Goal: Entertainment & Leisure: Consume media (video, audio)

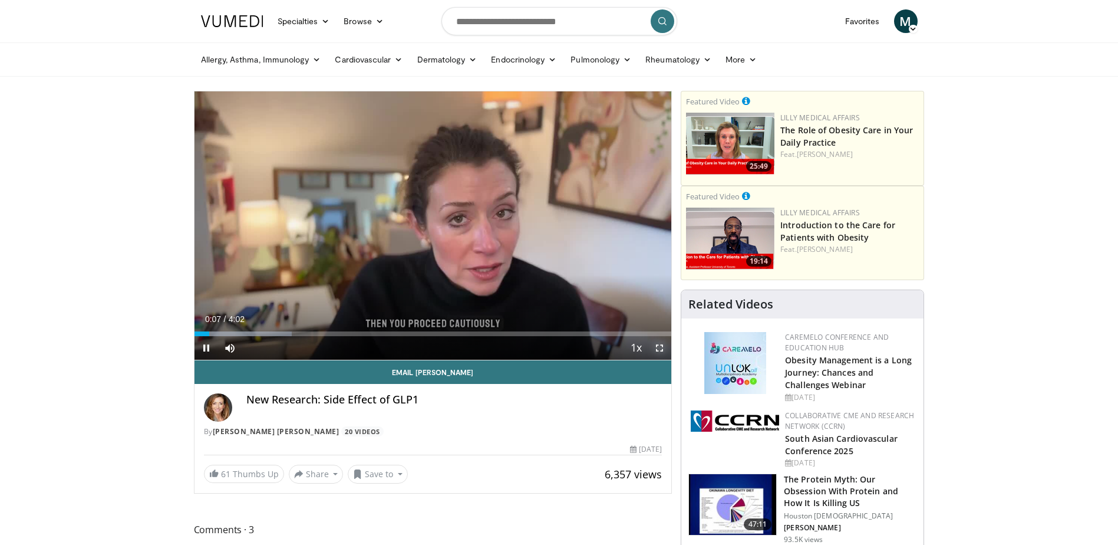
click at [657, 348] on span "Video Player" at bounding box center [660, 348] width 24 height 24
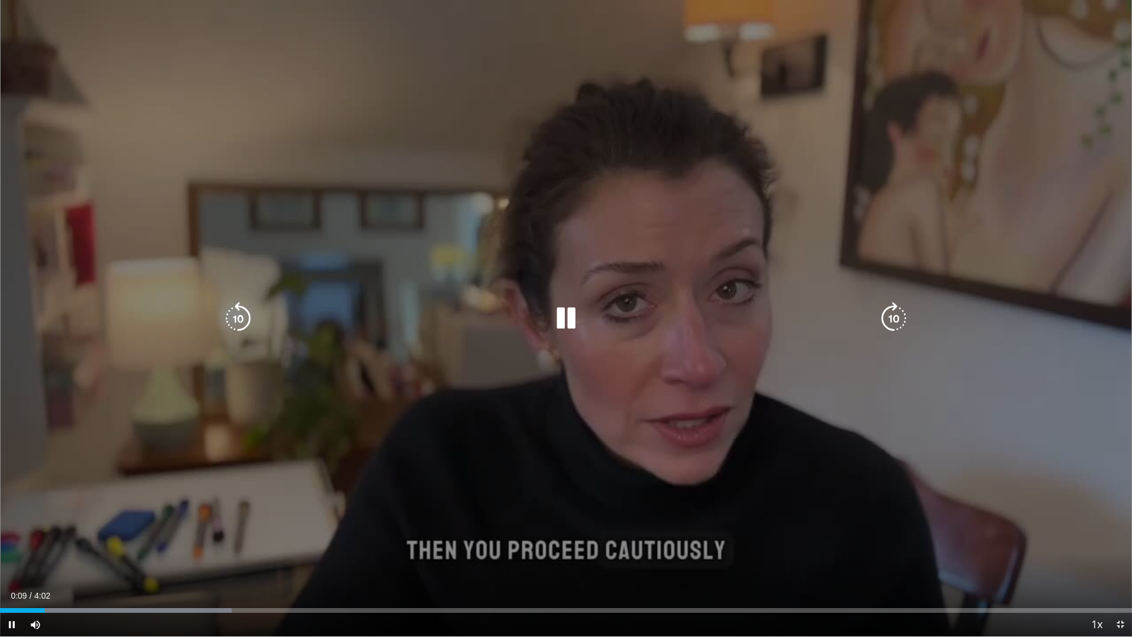
click at [558, 321] on icon "Video Player" at bounding box center [565, 318] width 33 height 33
click at [674, 290] on div "10 seconds Tap to unmute" at bounding box center [566, 318] width 1132 height 636
click at [785, 520] on div "10 seconds Tap to unmute" at bounding box center [566, 318] width 1132 height 636
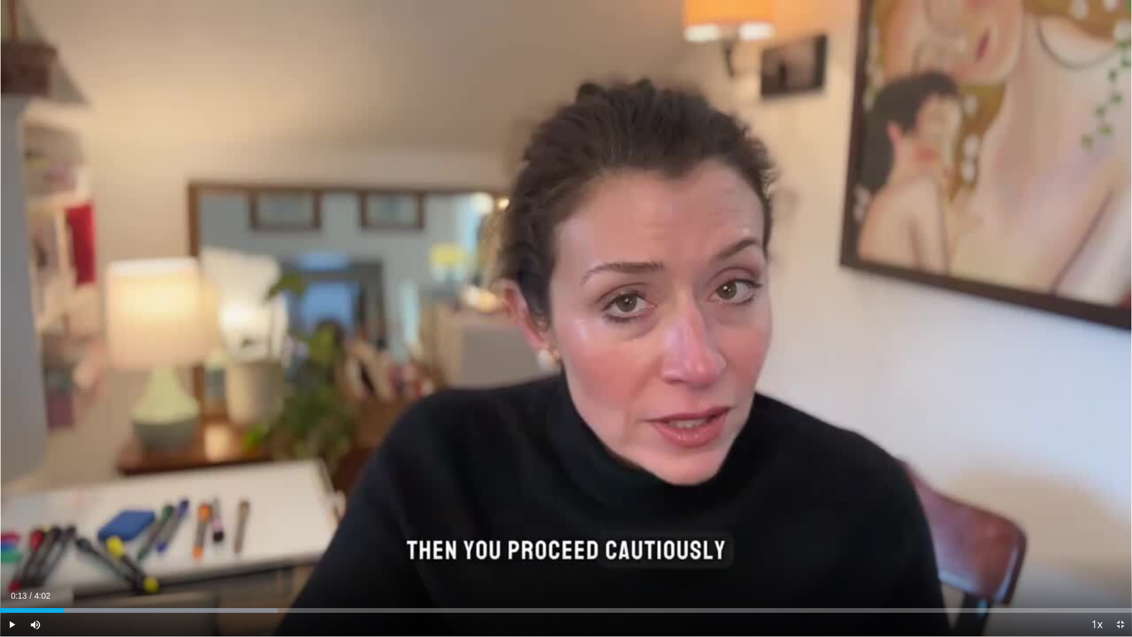
click at [785, 520] on div "10 seconds Tap to unmute" at bounding box center [566, 318] width 1132 height 636
click at [49, 544] on div "Loaded : 32.71% 0:10 0:10" at bounding box center [566, 606] width 1132 height 11
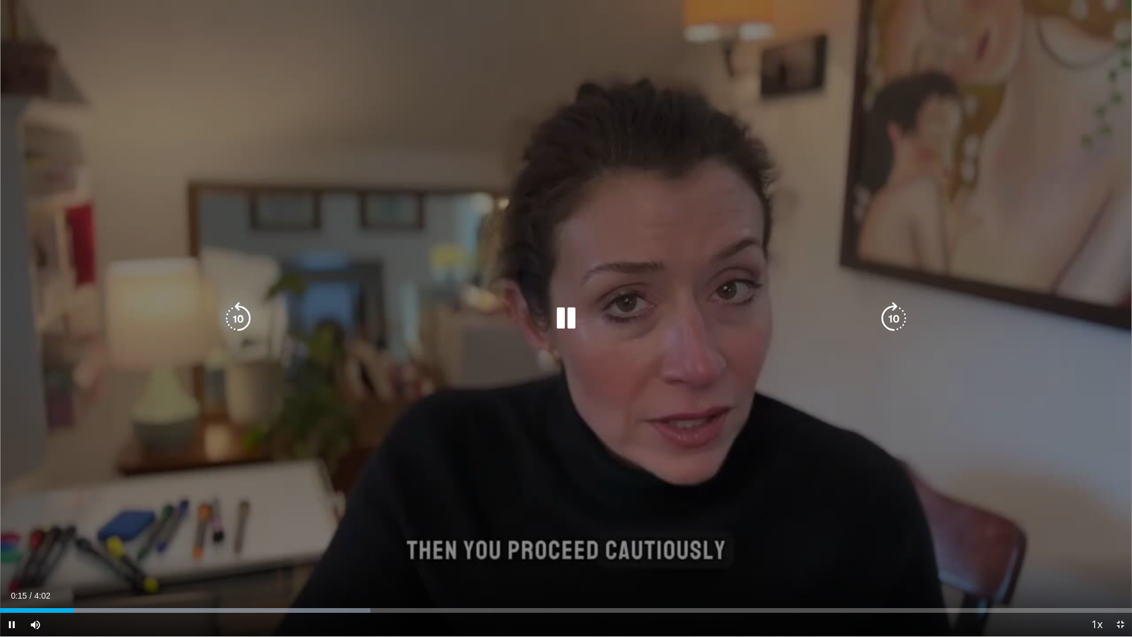
click at [289, 512] on div "10 seconds Tap to unmute" at bounding box center [566, 318] width 1132 height 636
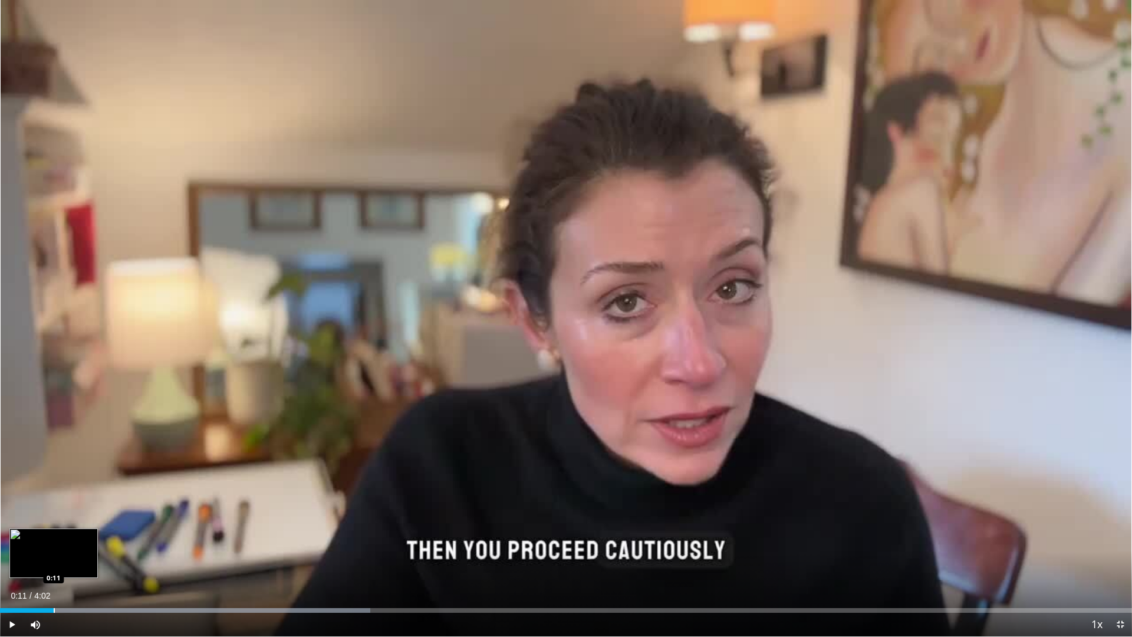
click at [54, 544] on div "Progress Bar" at bounding box center [54, 610] width 1 height 5
click at [11, 544] on span "Video Player" at bounding box center [12, 625] width 24 height 24
click at [9, 544] on span "Video Player" at bounding box center [12, 625] width 24 height 24
click at [12, 544] on span "Video Player" at bounding box center [12, 625] width 24 height 24
click at [12, 544] on video-js "**********" at bounding box center [566, 318] width 1132 height 637
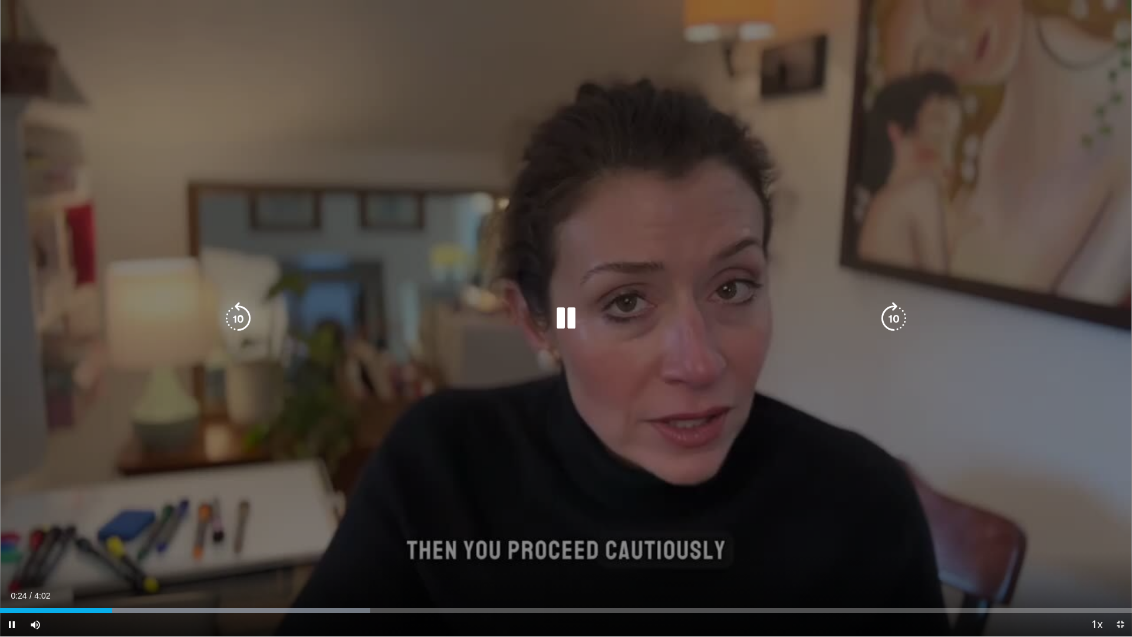
click at [80, 527] on div "10 seconds Tap to unmute" at bounding box center [566, 318] width 1132 height 636
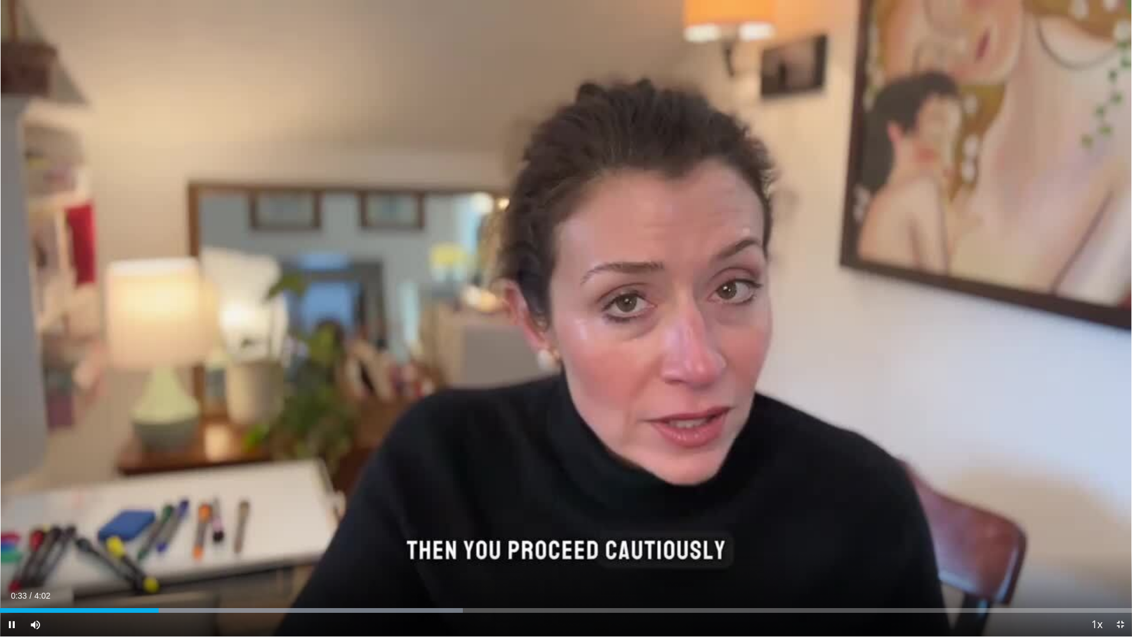
click at [123, 419] on div "10 seconds Tap to unmute" at bounding box center [566, 318] width 1132 height 636
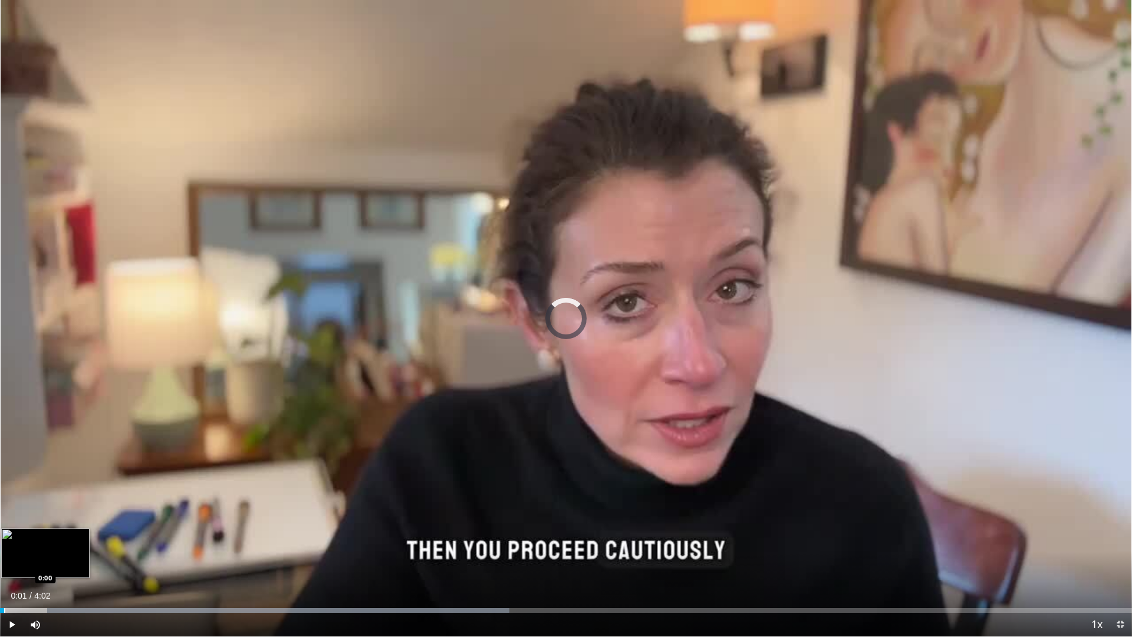
click at [5, 544] on div "Progress Bar" at bounding box center [4, 610] width 1 height 5
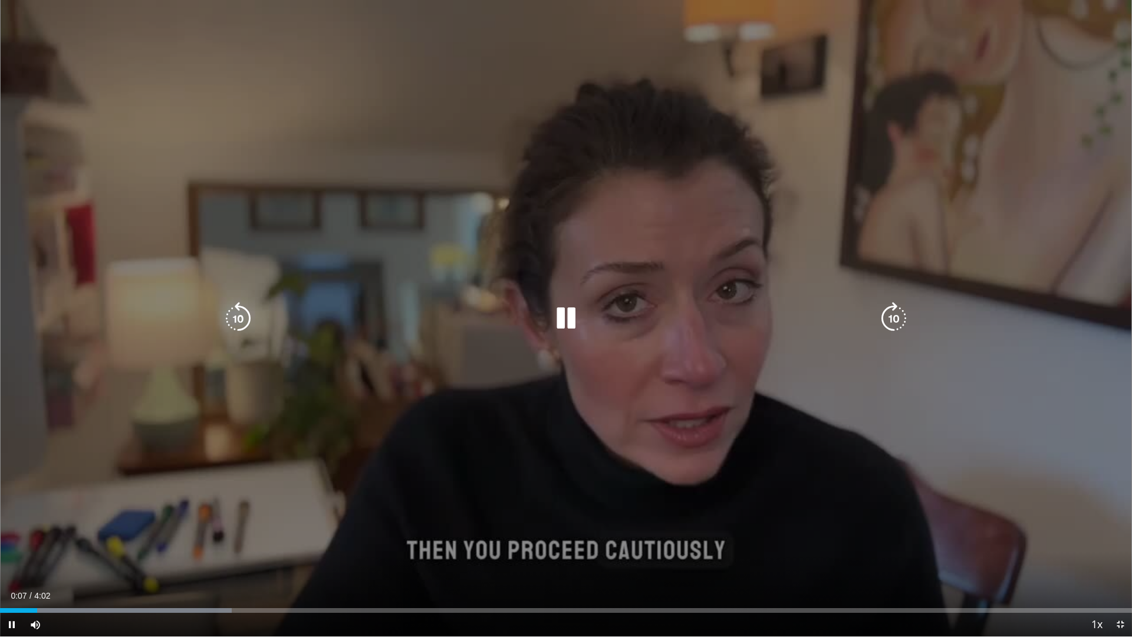
click at [288, 466] on div "10 seconds Tap to unmute" at bounding box center [566, 318] width 1132 height 636
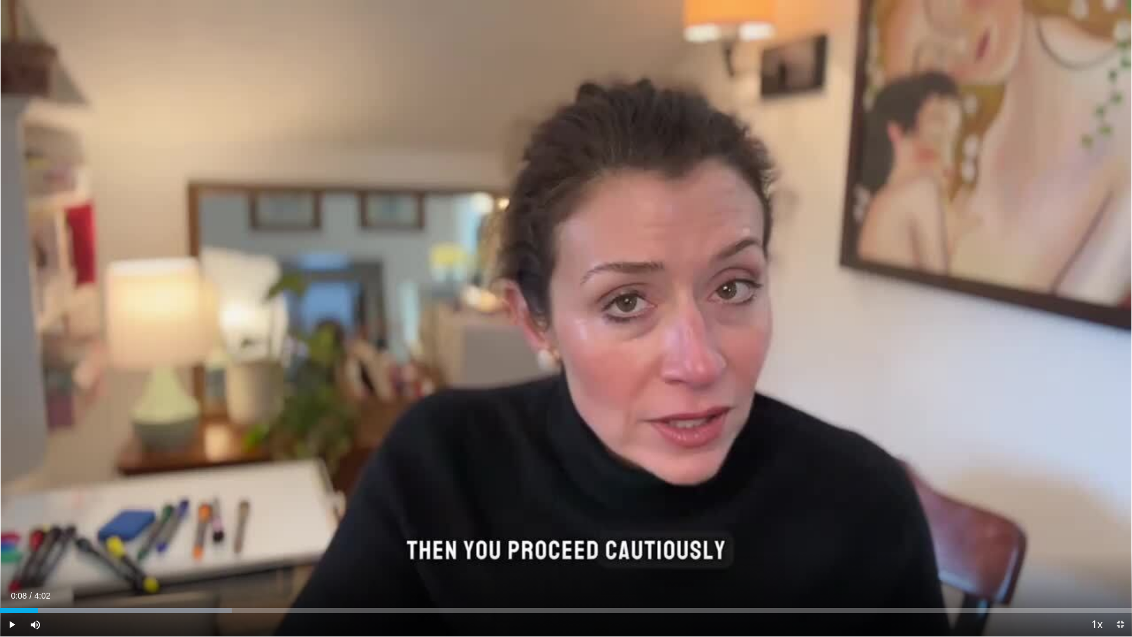
click at [288, 466] on div "10 seconds Tap to unmute" at bounding box center [566, 318] width 1132 height 636
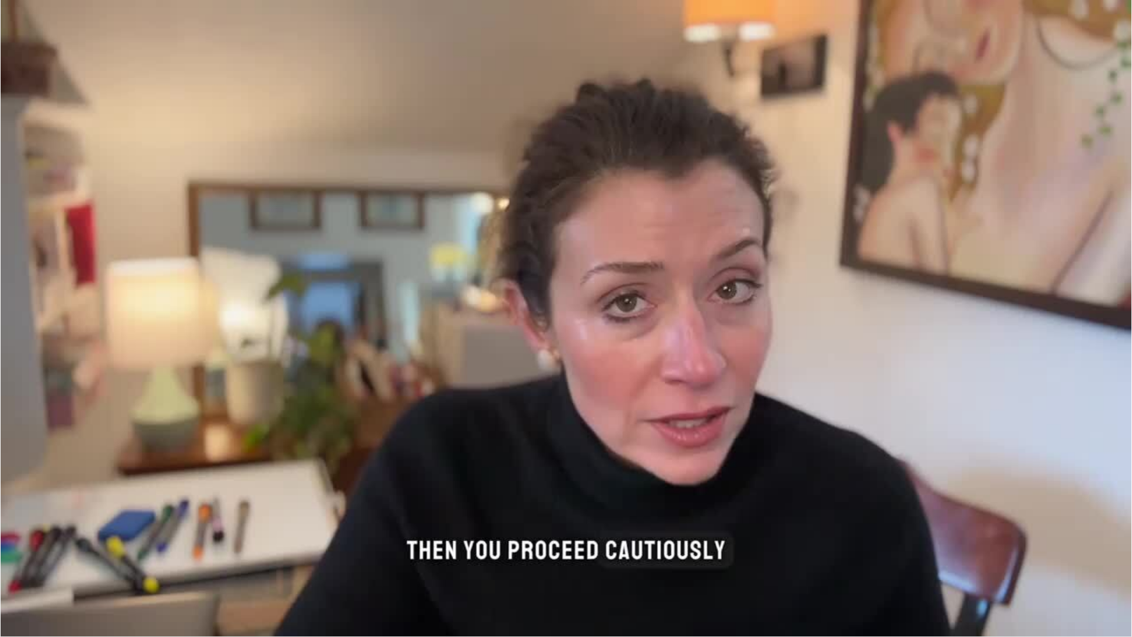
click at [242, 544] on video-js "**********" at bounding box center [566, 318] width 1132 height 637
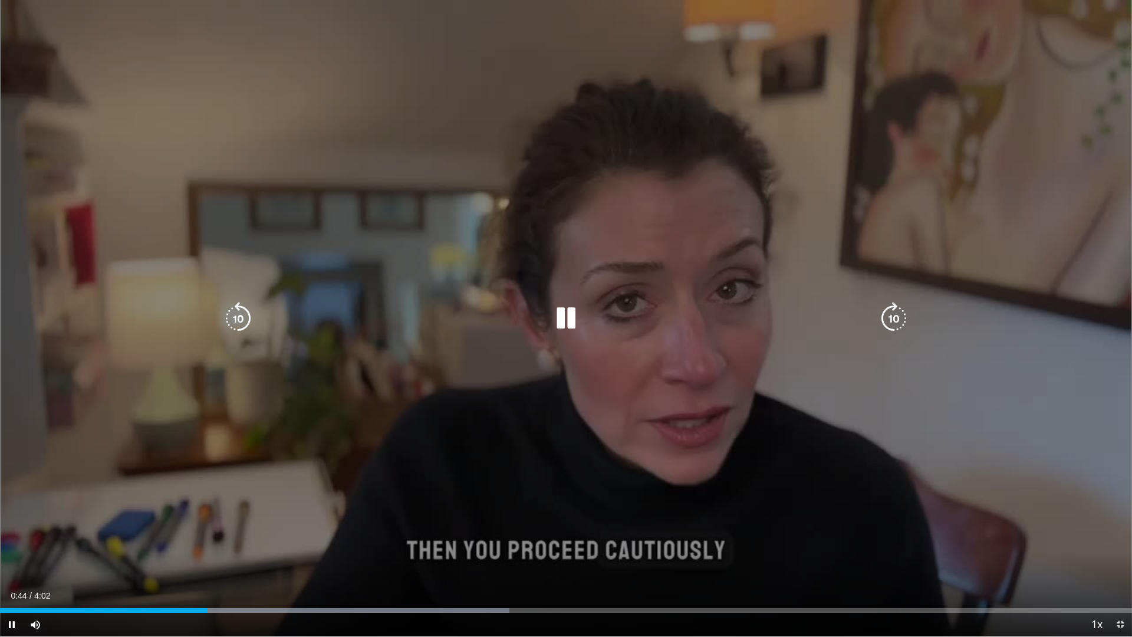
click at [163, 515] on div "10 seconds Tap to unmute" at bounding box center [566, 318] width 1132 height 636
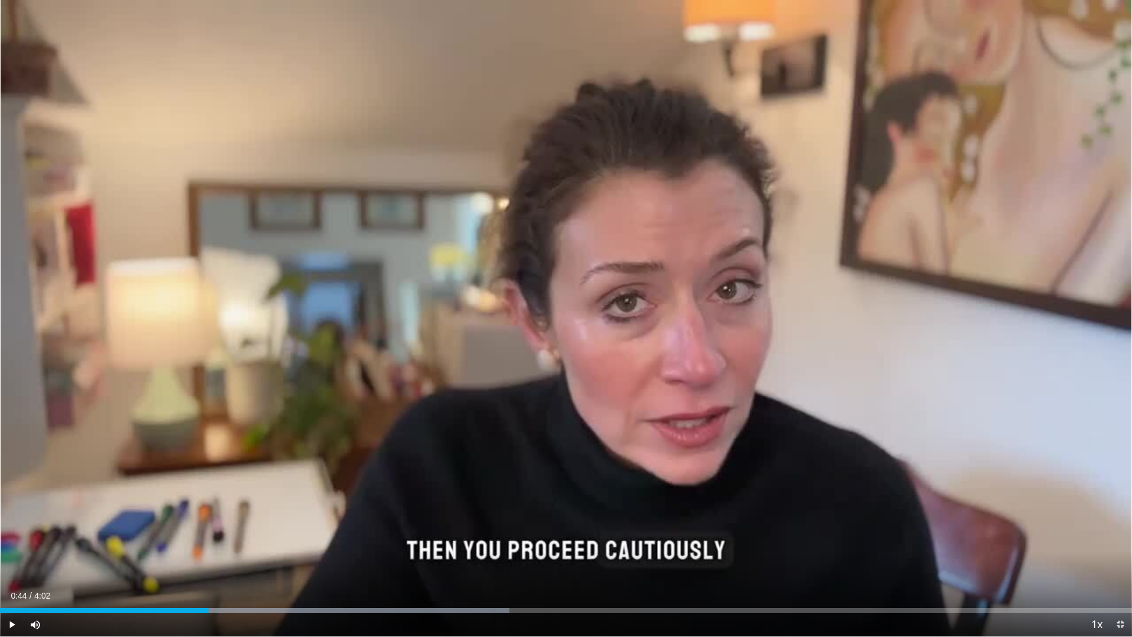
click at [163, 515] on div "10 seconds Tap to unmute" at bounding box center [566, 318] width 1132 height 636
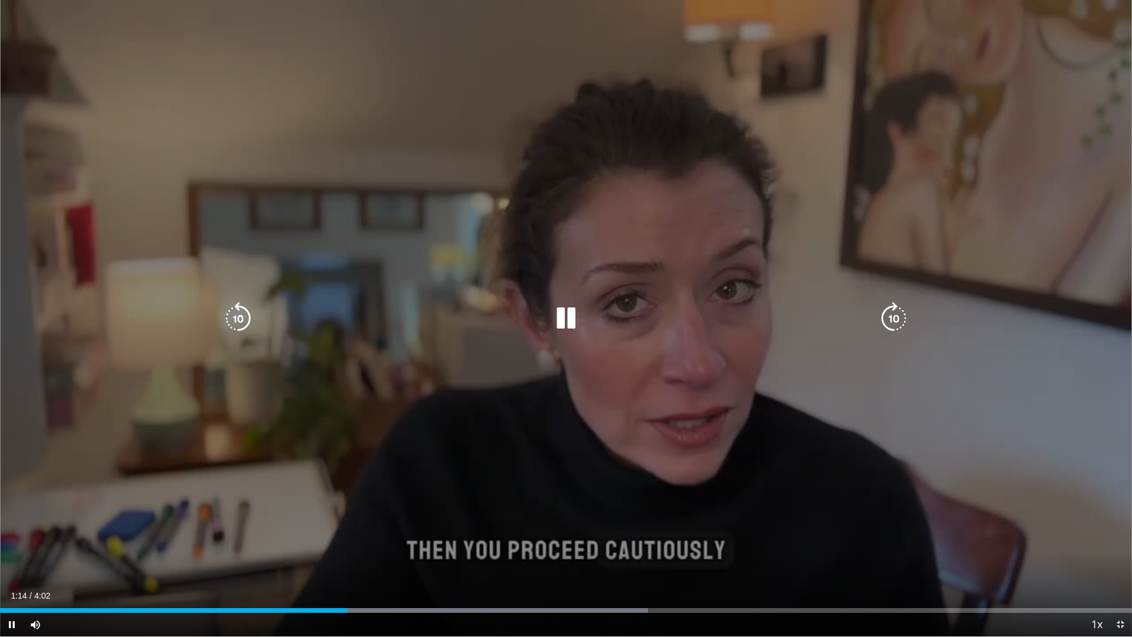
click at [75, 535] on div "10 seconds Tap to unmute" at bounding box center [566, 318] width 1132 height 636
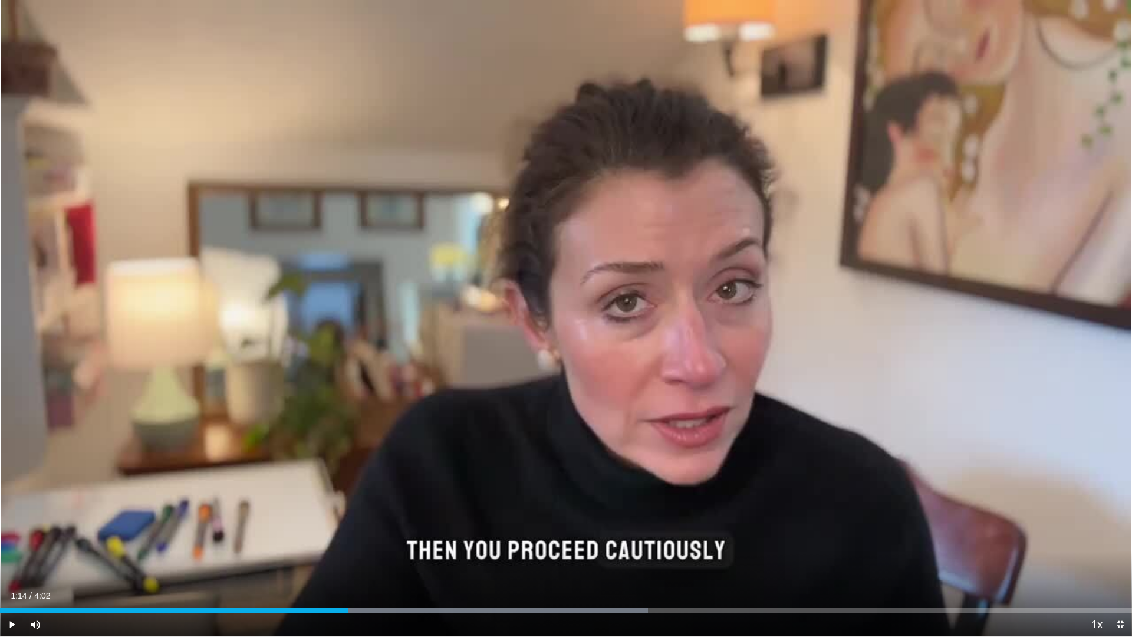
click at [75, 535] on div "10 seconds Tap to unmute" at bounding box center [566, 318] width 1132 height 636
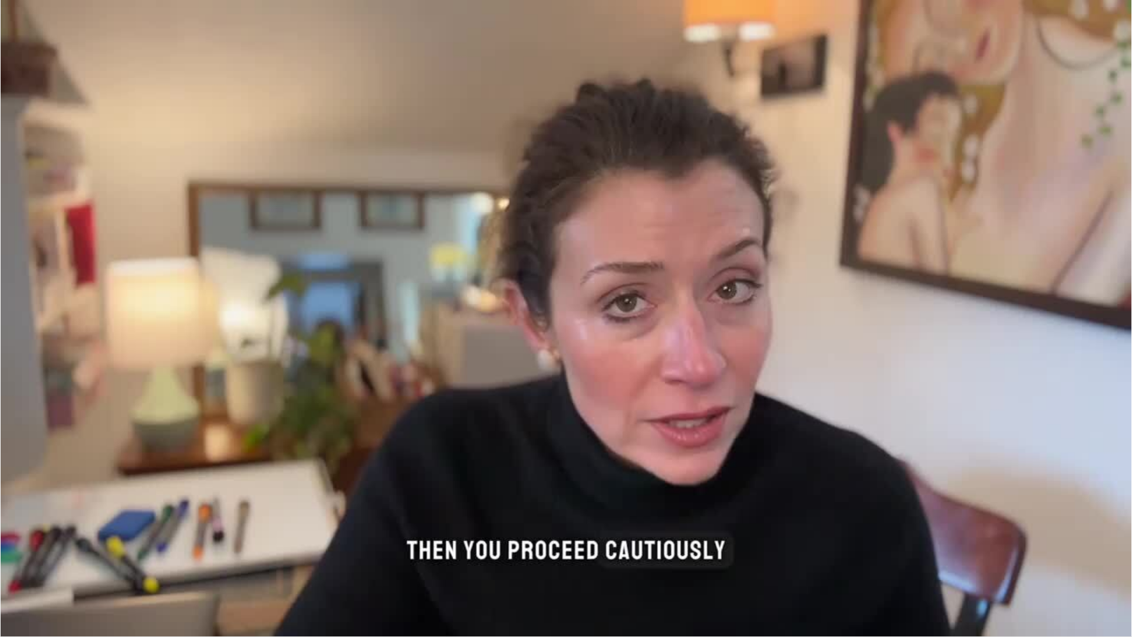
click at [84, 517] on div "10 seconds Tap to unmute" at bounding box center [566, 318] width 1132 height 636
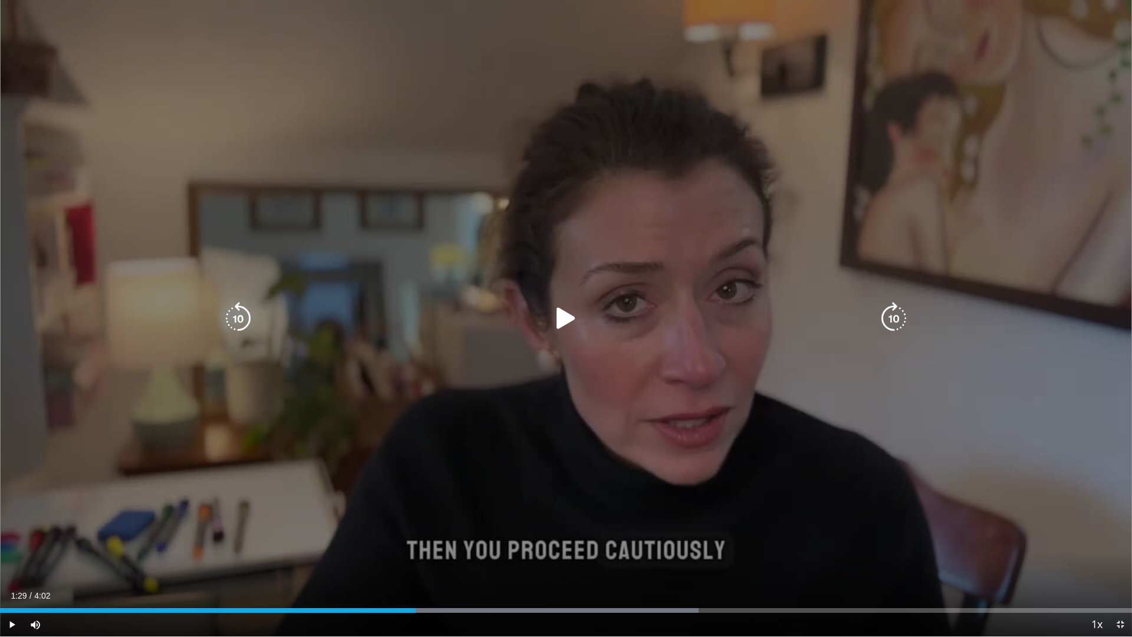
click at [150, 470] on div "10 seconds Tap to unmute" at bounding box center [566, 318] width 1132 height 636
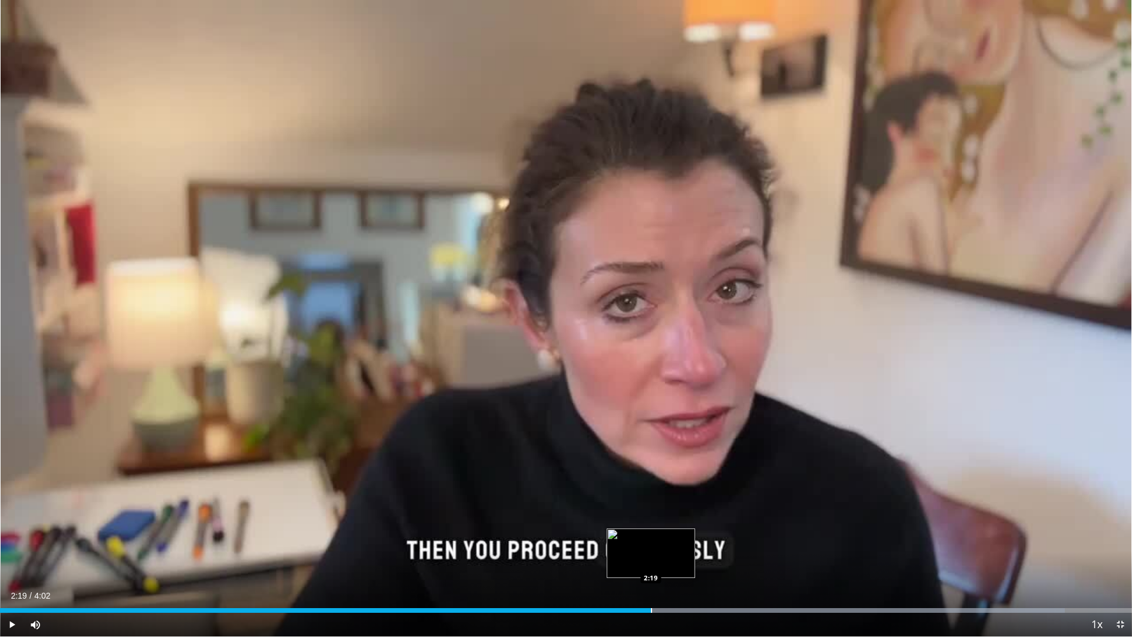
click at [651, 544] on div "Progress Bar" at bounding box center [651, 610] width 1 height 5
click at [511, 518] on div "10 seconds Tap to unmute" at bounding box center [566, 318] width 1132 height 636
click at [725, 544] on div "Current Time 2:40 / Duration 4:02 Pause Skip Backward Skip Forward Mute 100% Lo…" at bounding box center [566, 625] width 1132 height 24
click at [719, 544] on div "2:34" at bounding box center [376, 610] width 753 height 5
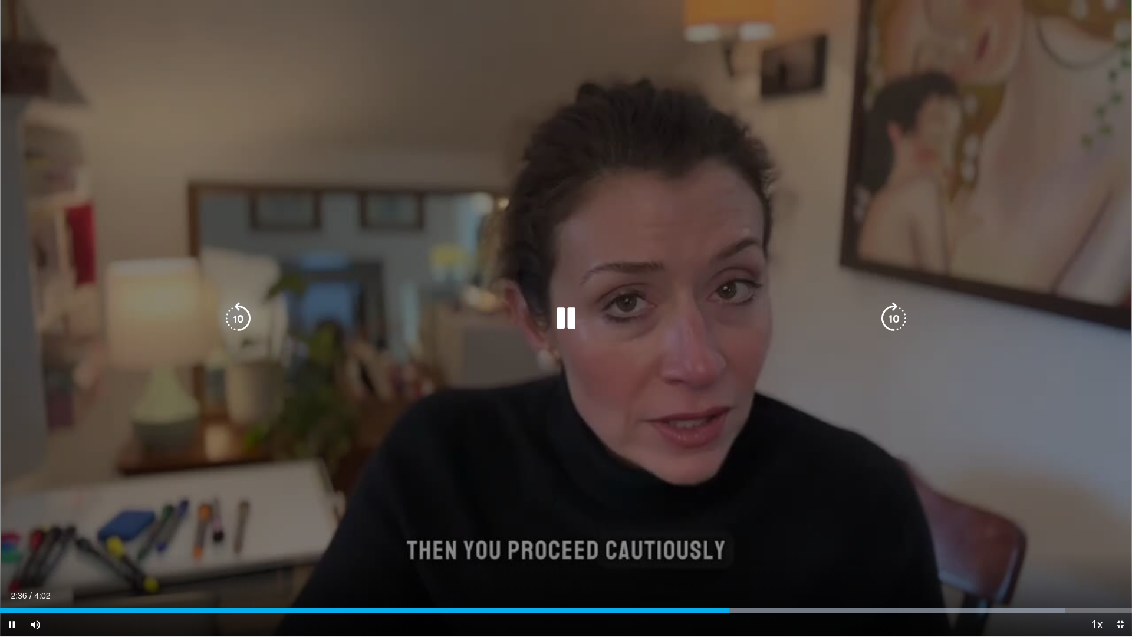
click at [584, 476] on div "10 seconds Tap to unmute" at bounding box center [566, 318] width 1132 height 636
click at [483, 299] on div "10 seconds Tap to unmute" at bounding box center [566, 318] width 1132 height 636
click at [413, 528] on div "10 seconds Tap to unmute" at bounding box center [566, 318] width 1132 height 636
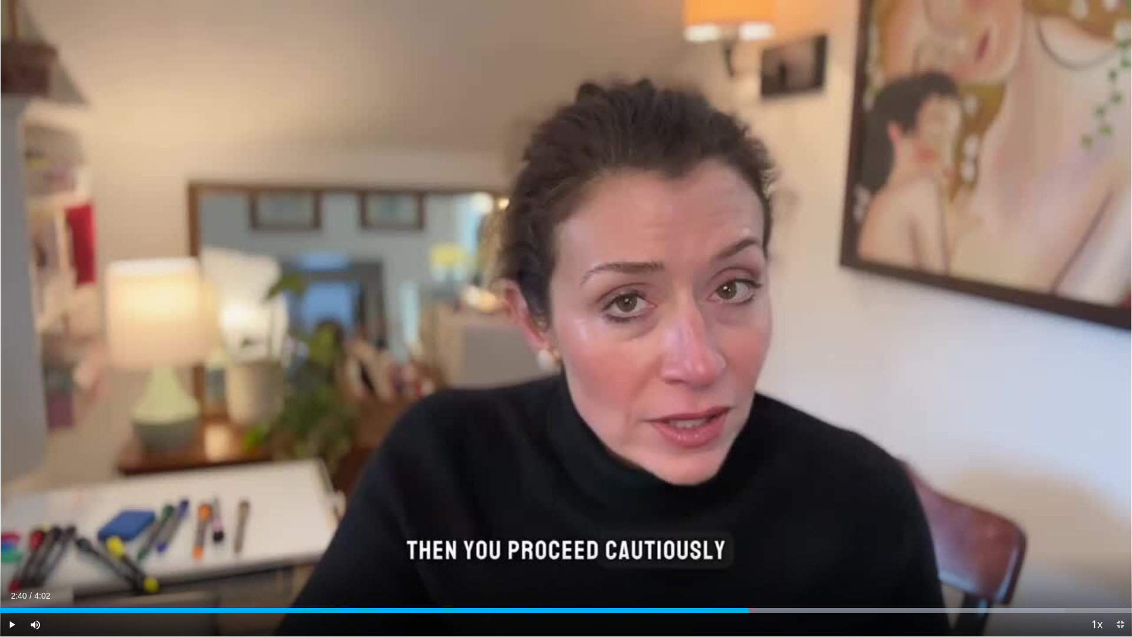
click at [413, 528] on div "10 seconds Tap to unmute" at bounding box center [566, 318] width 1132 height 636
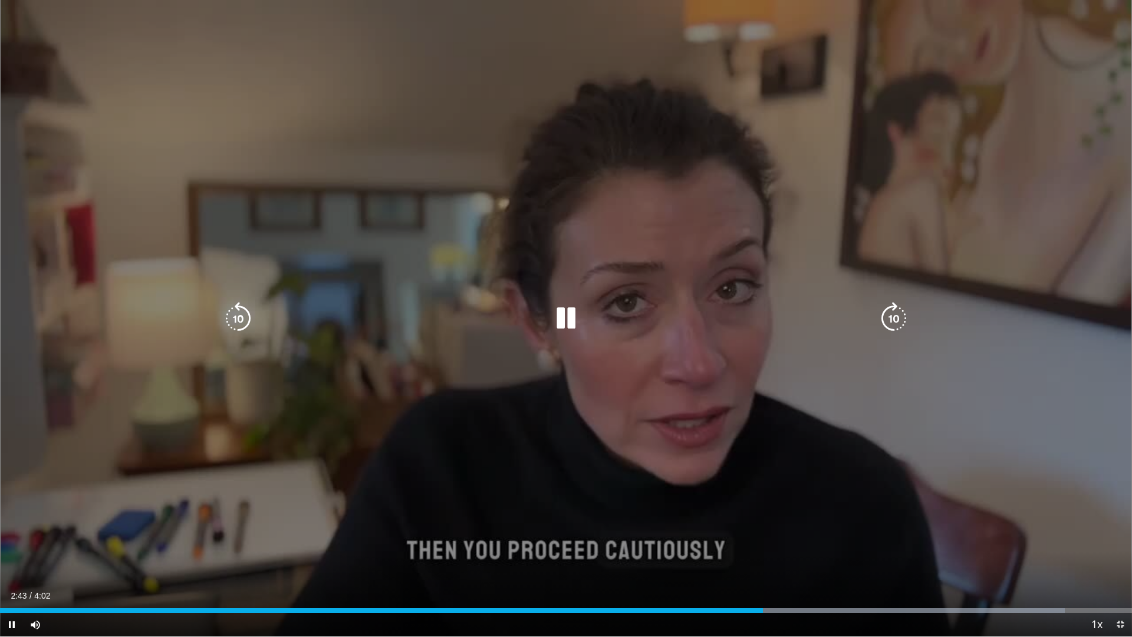
click at [440, 493] on div "10 seconds Tap to unmute" at bounding box center [566, 318] width 1132 height 636
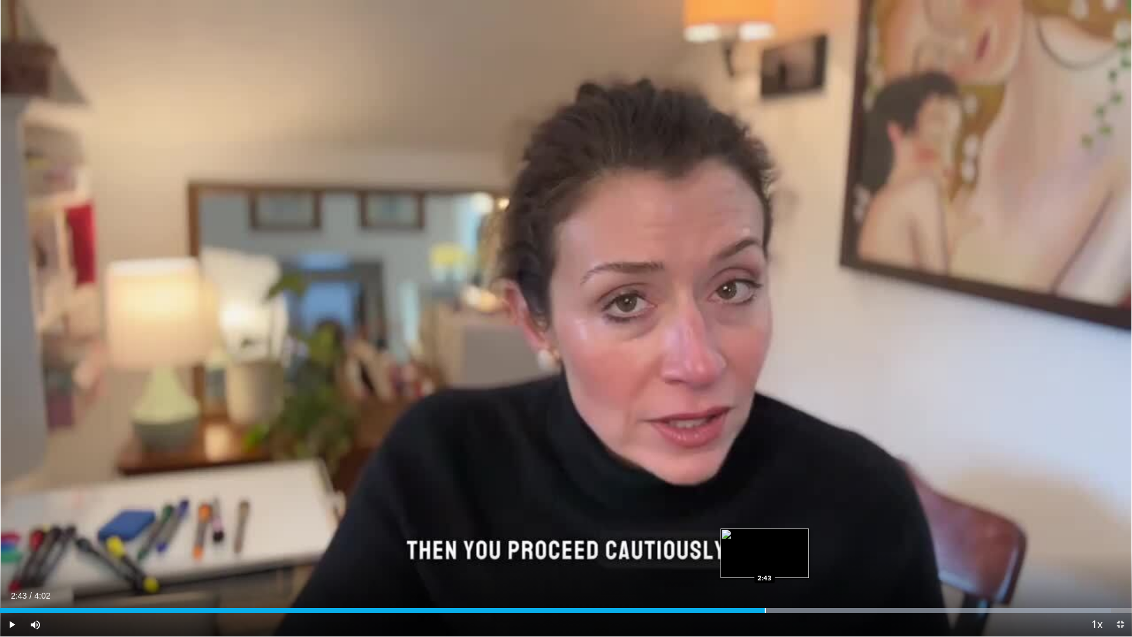
click at [765, 544] on div "Progress Bar" at bounding box center [765, 610] width 1 height 5
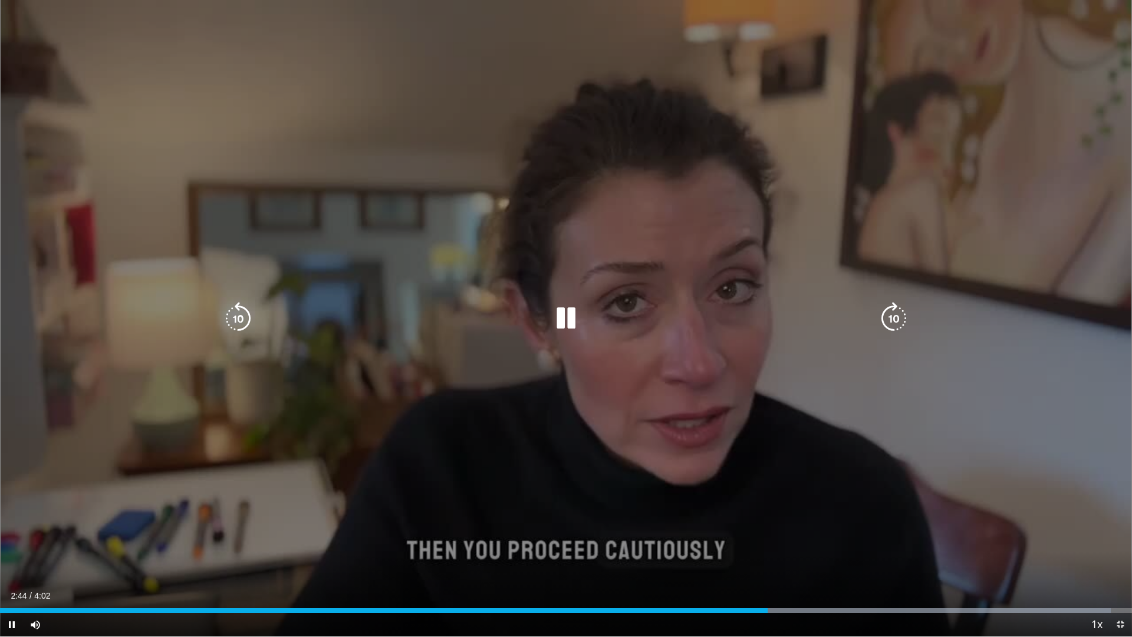
click at [551, 436] on div "10 seconds Tap to unmute" at bounding box center [566, 318] width 1132 height 636
click at [529, 276] on div "10 seconds Tap to unmute" at bounding box center [566, 318] width 1132 height 636
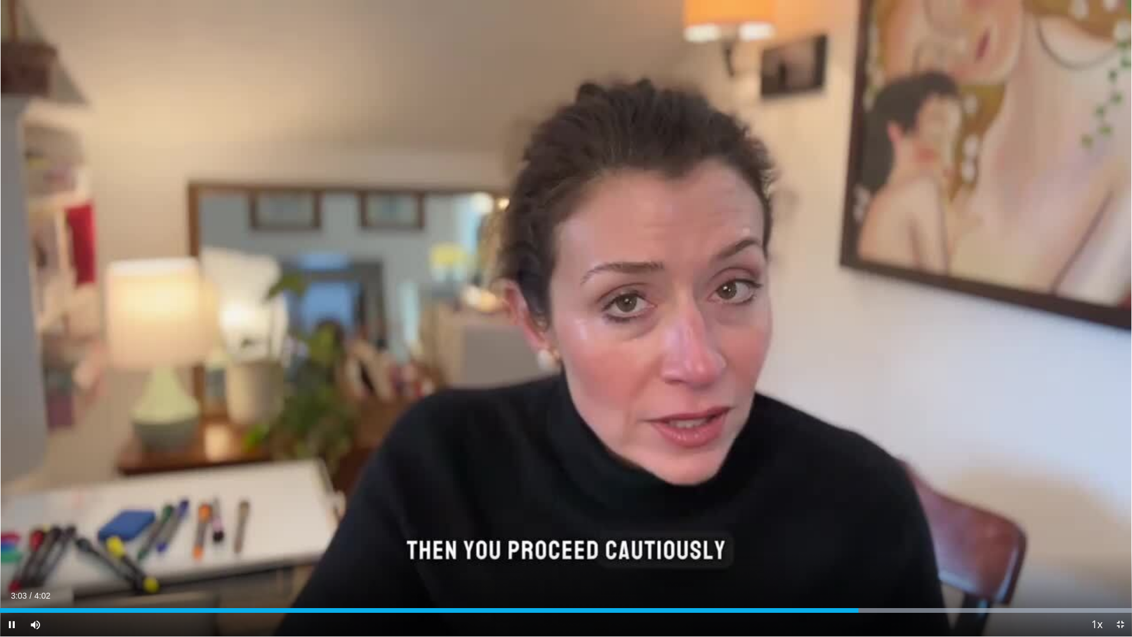
click at [529, 276] on div "10 seconds Tap to unmute" at bounding box center [566, 318] width 1132 height 636
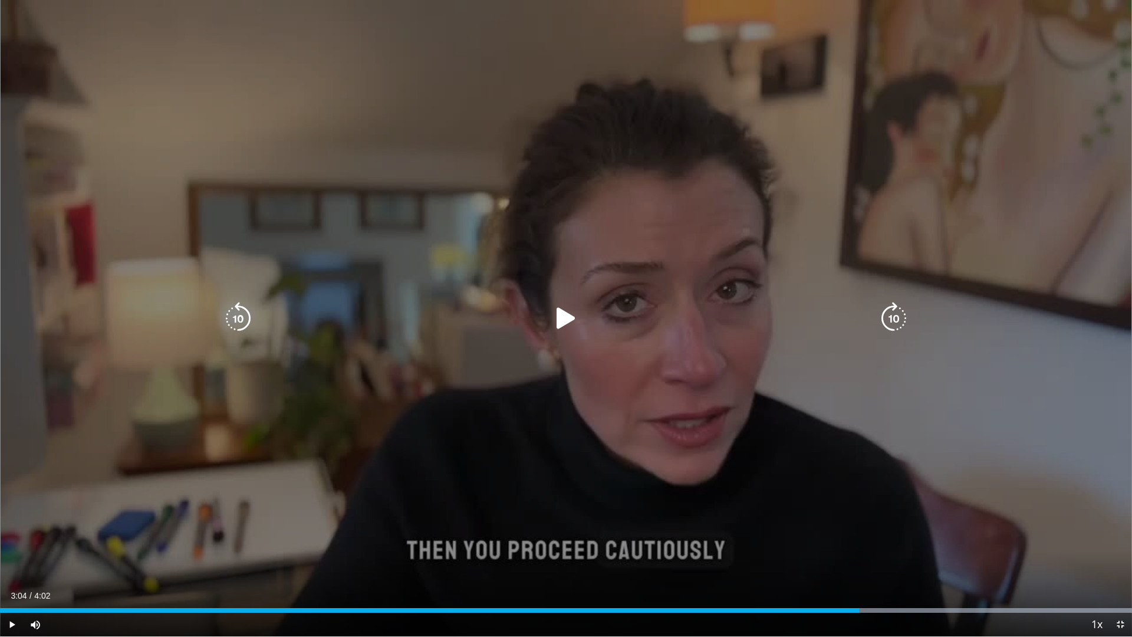
click at [564, 307] on icon "Video Player" at bounding box center [565, 318] width 33 height 33
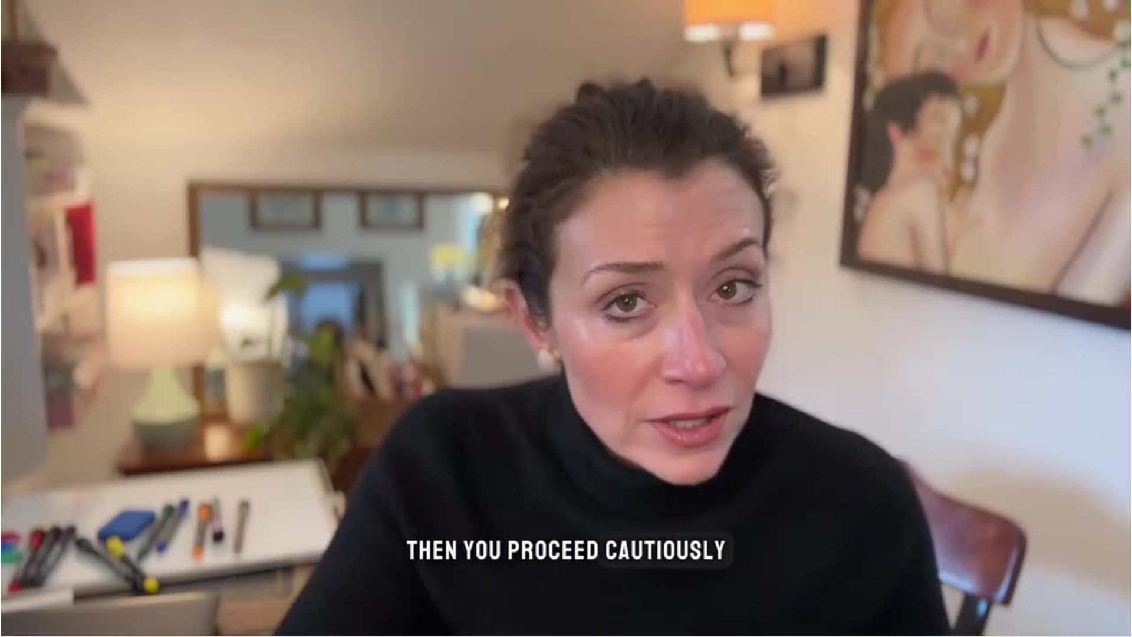
click at [386, 271] on div "10 seconds Tap to unmute" at bounding box center [566, 318] width 1132 height 636
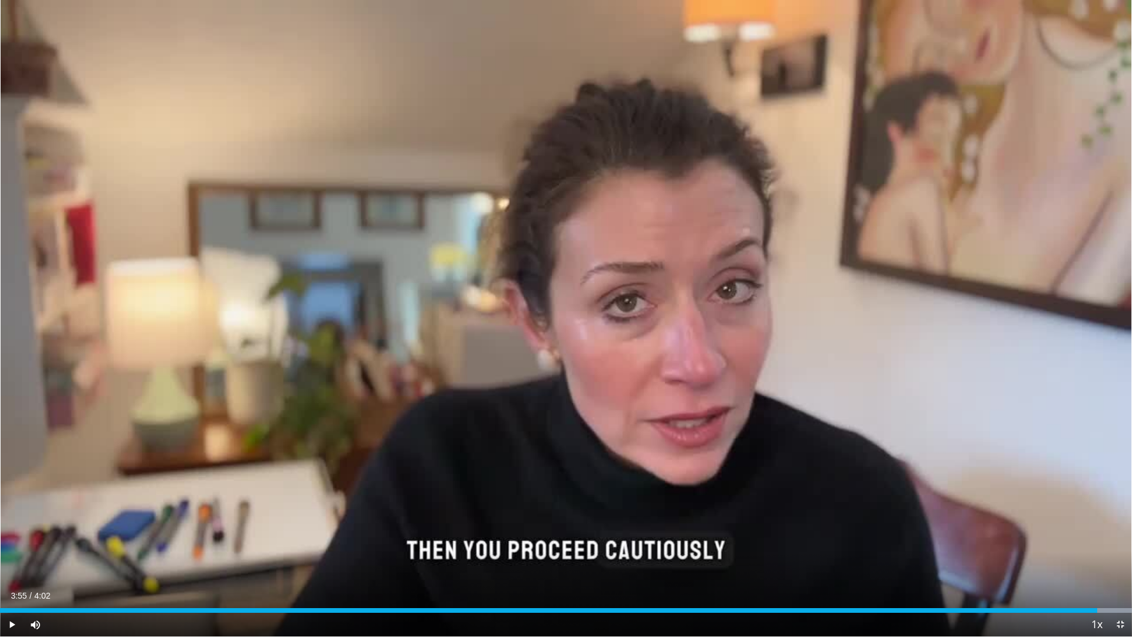
click at [347, 288] on div "10 seconds Tap to unmute" at bounding box center [566, 318] width 1132 height 636
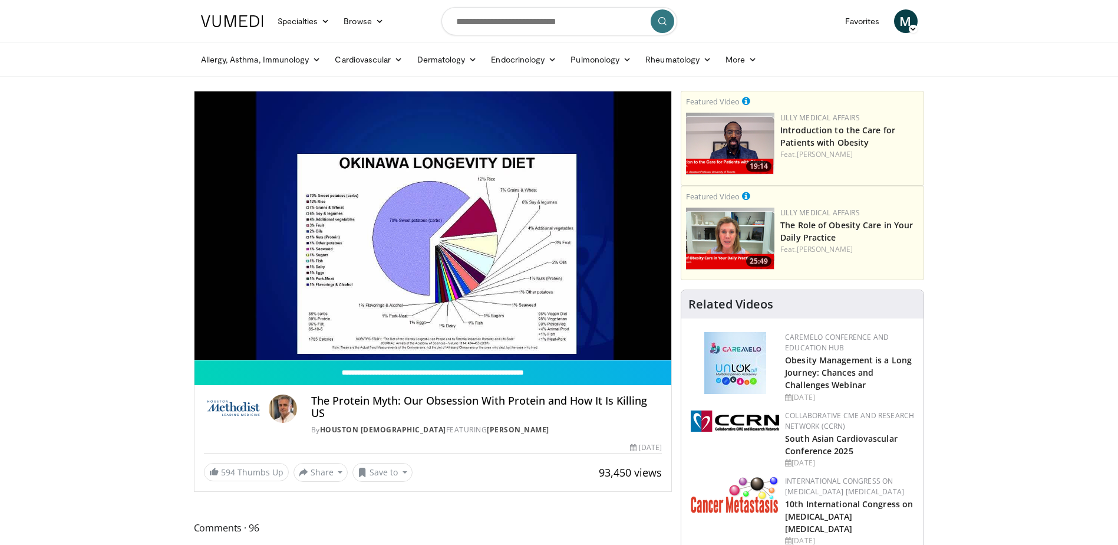
click at [427, 226] on div "10 seconds Tap to unmute" at bounding box center [434, 225] width 478 height 268
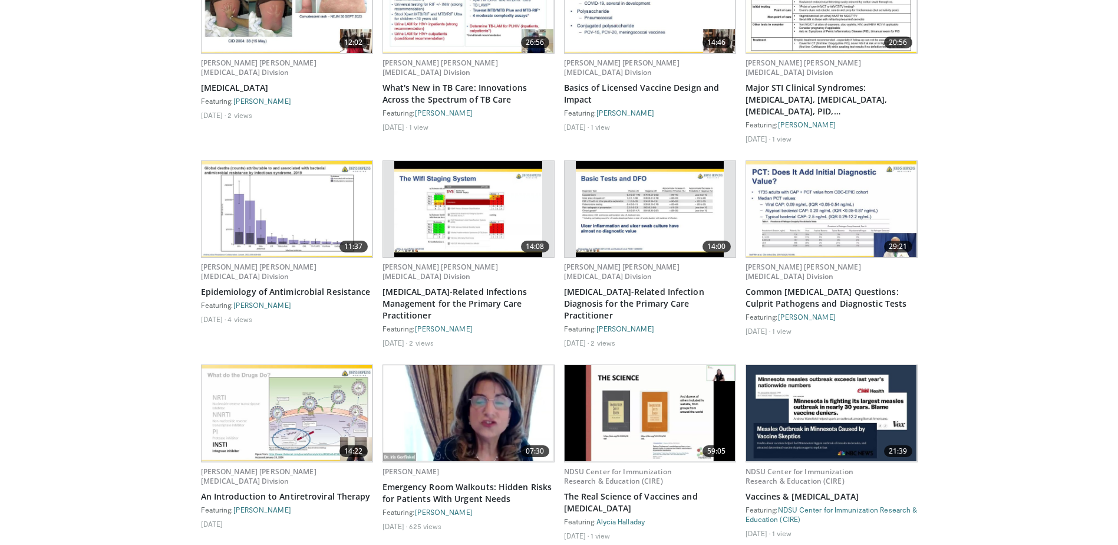
scroll to position [354, 0]
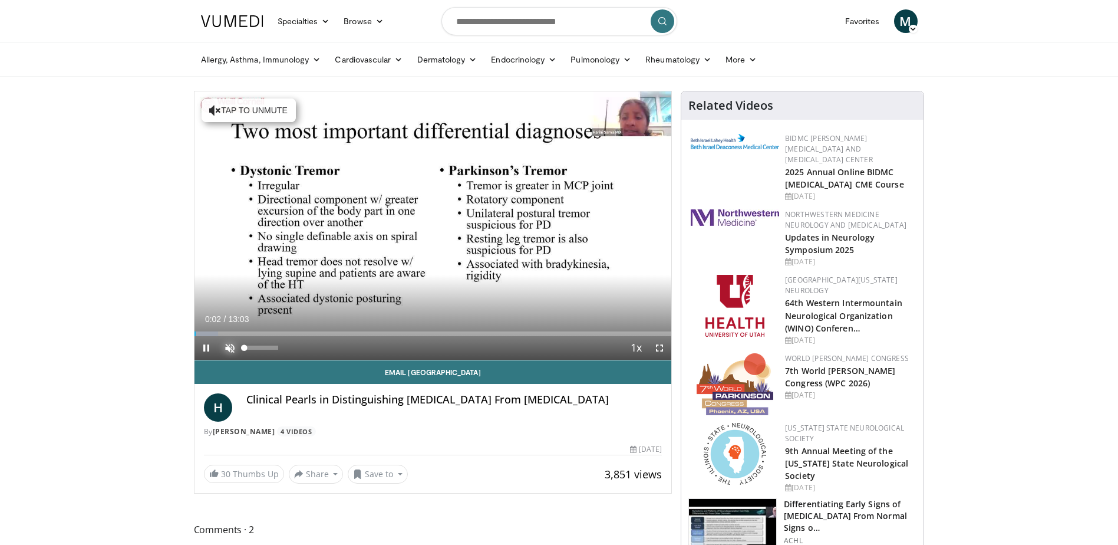
click at [228, 347] on span "Video Player" at bounding box center [230, 348] width 24 height 24
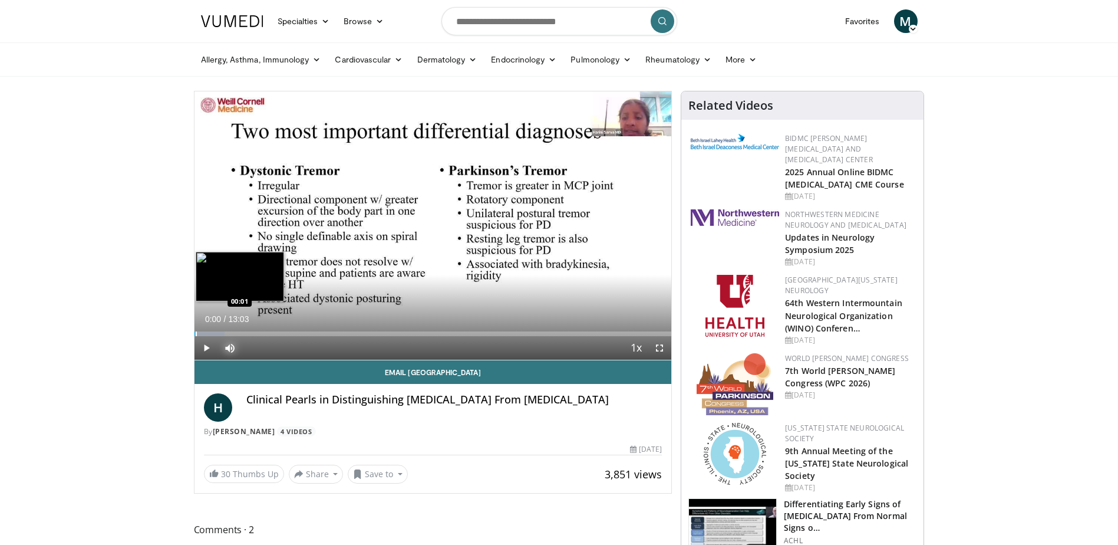
click at [196, 334] on div "Progress Bar" at bounding box center [196, 333] width 1 height 5
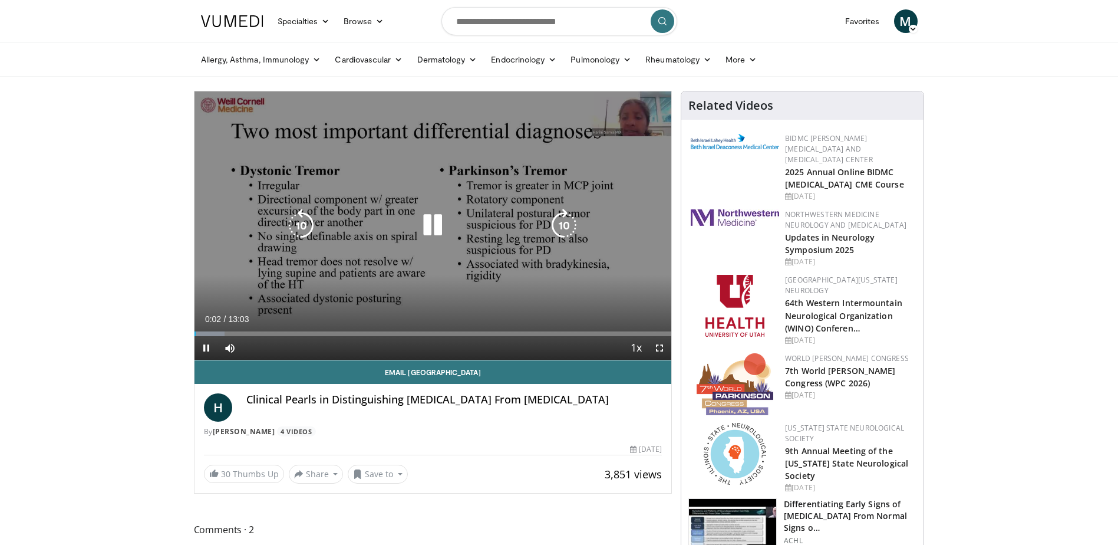
click at [226, 294] on div "10 seconds Tap to unmute" at bounding box center [434, 225] width 478 height 268
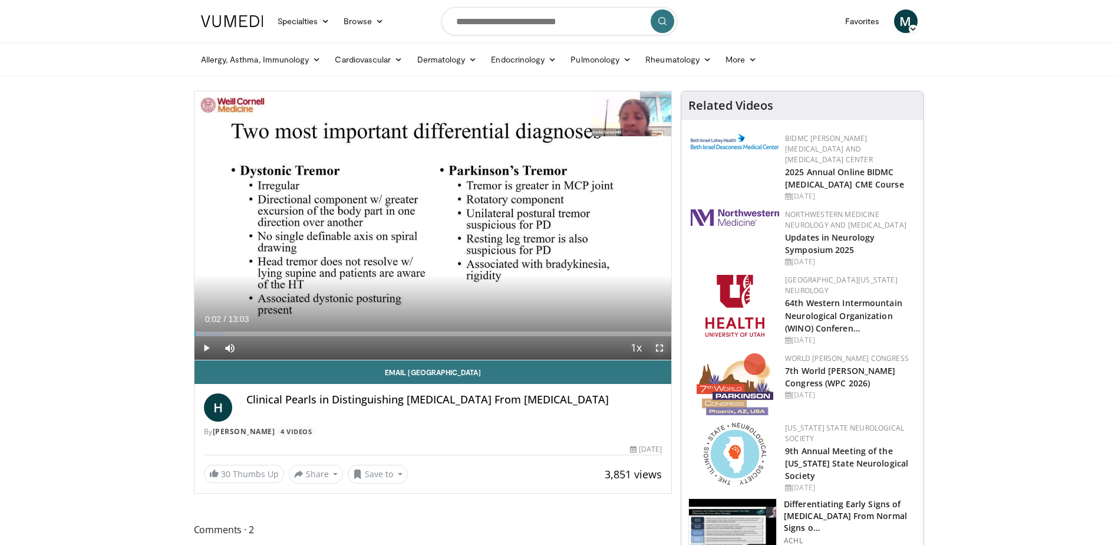
click at [662, 345] on span "Video Player" at bounding box center [660, 348] width 24 height 24
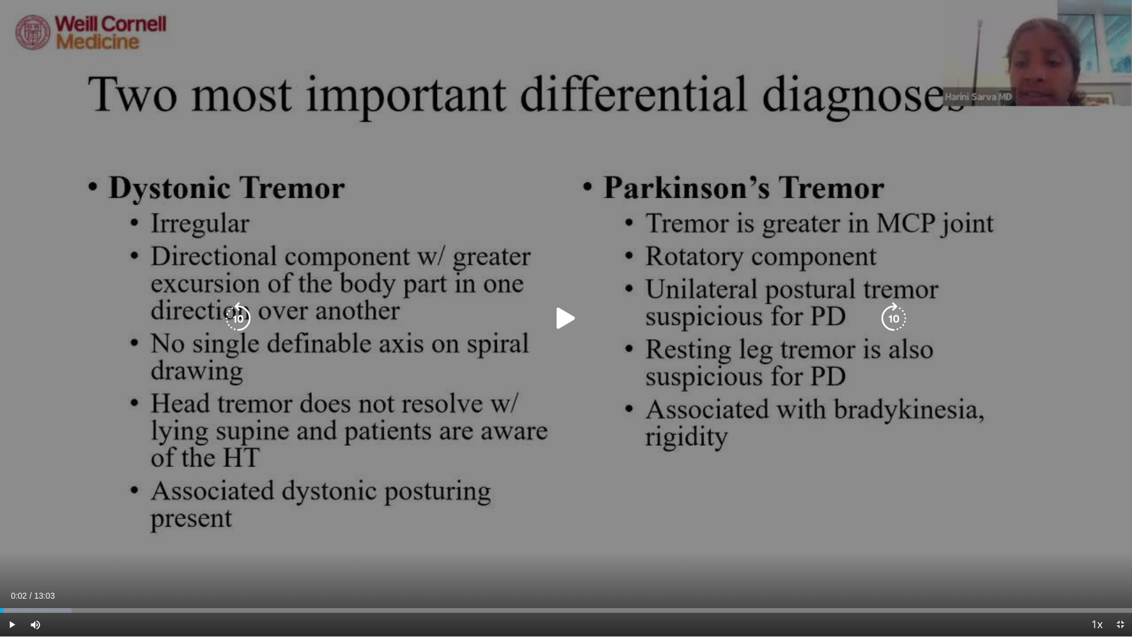
drag, startPoint x: 826, startPoint y: 287, endPoint x: 723, endPoint y: 267, distance: 104.5
click at [723, 267] on div "10 seconds Tap to unmute" at bounding box center [566, 318] width 1132 height 636
click at [402, 221] on div "10 seconds Tap to unmute" at bounding box center [566, 318] width 1132 height 636
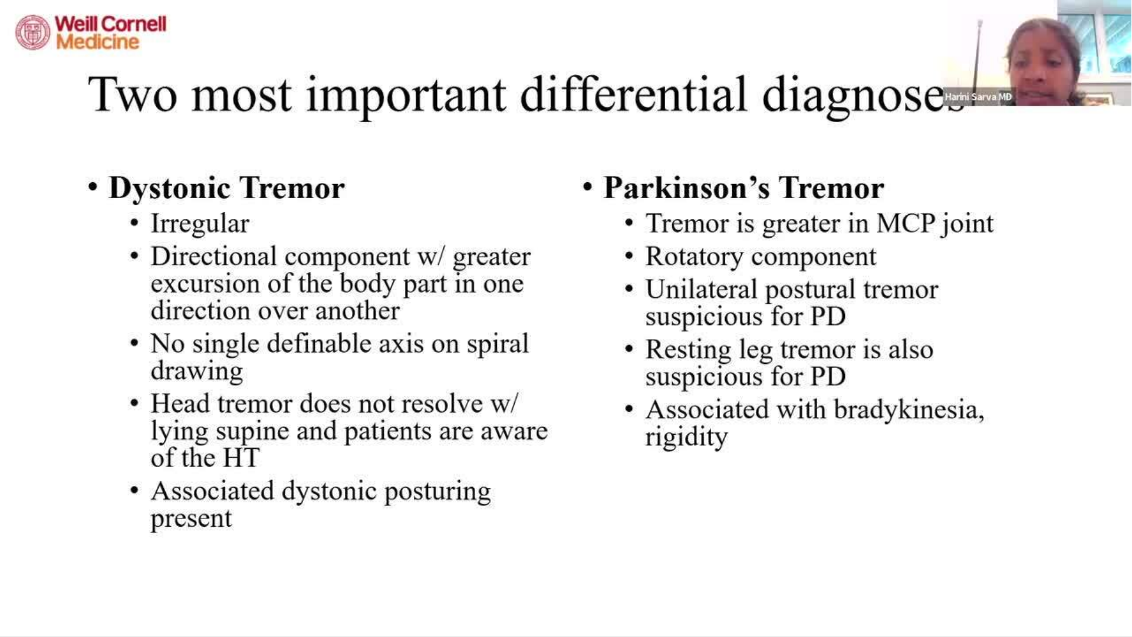
click at [58, 205] on div "10 seconds Tap to unmute" at bounding box center [566, 318] width 1132 height 636
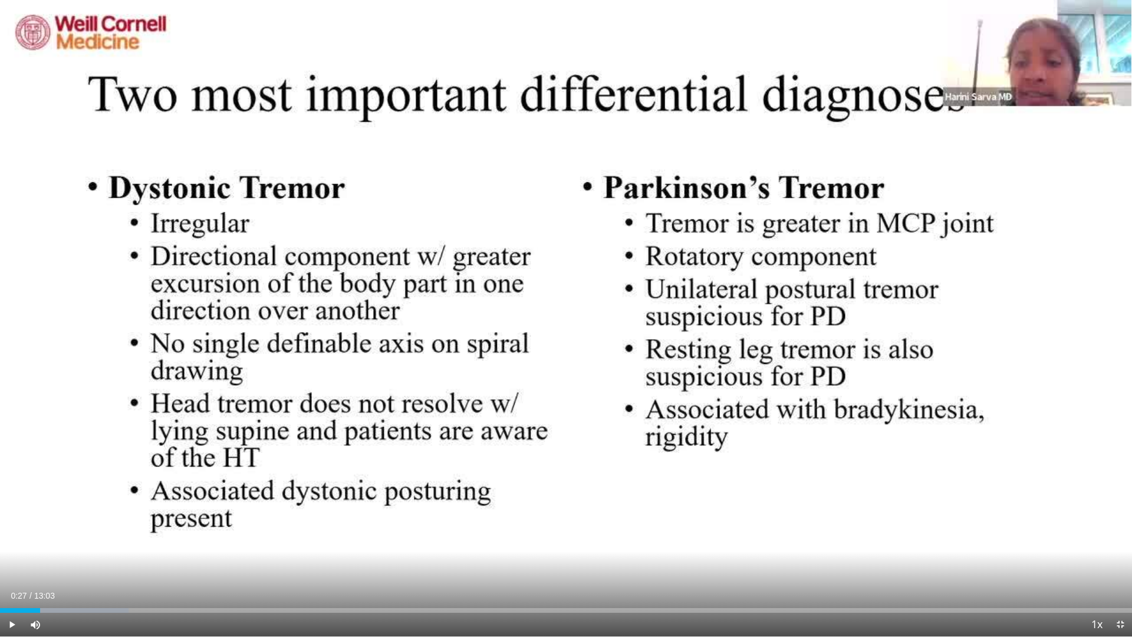
click at [58, 205] on div "10 seconds Tap to unmute" at bounding box center [566, 318] width 1132 height 636
click at [424, 383] on div "10 seconds Tap to unmute" at bounding box center [566, 318] width 1132 height 636
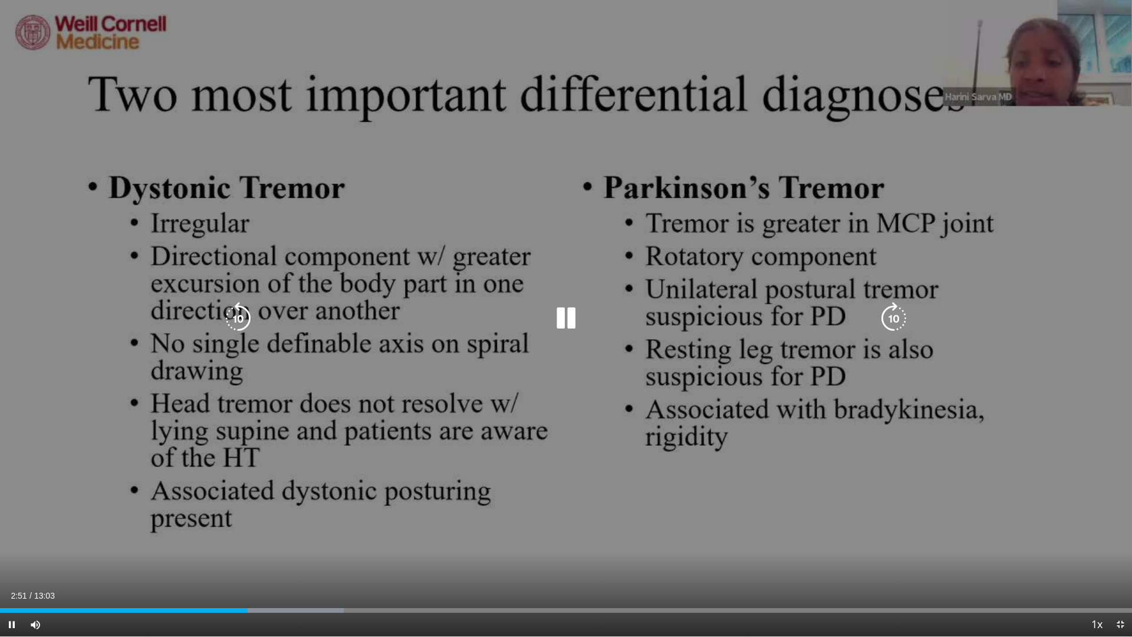
click at [460, 424] on div "10 seconds Tap to unmute" at bounding box center [566, 318] width 1132 height 636
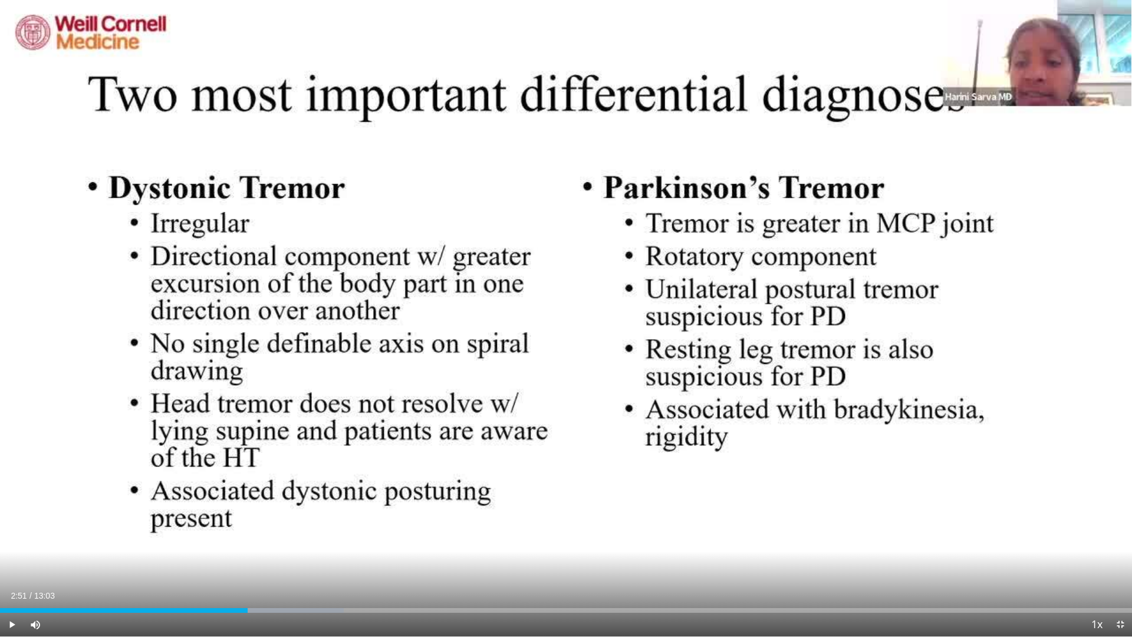
click at [469, 420] on div "10 seconds Tap to unmute" at bounding box center [566, 318] width 1132 height 636
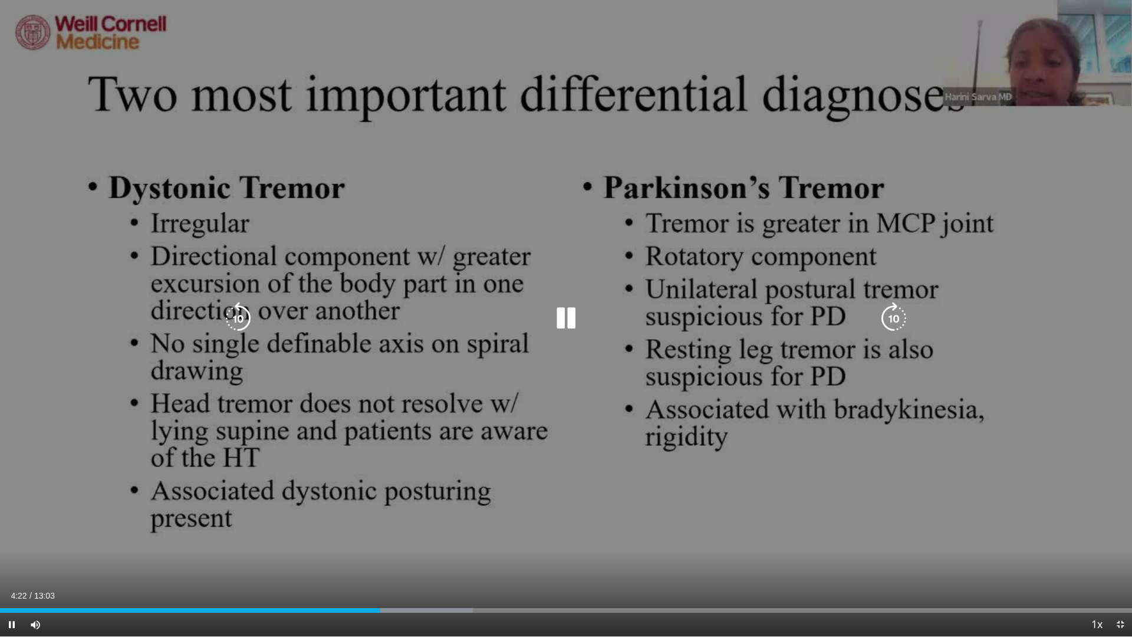
click at [677, 478] on div "10 seconds Tap to unmute" at bounding box center [566, 318] width 1132 height 636
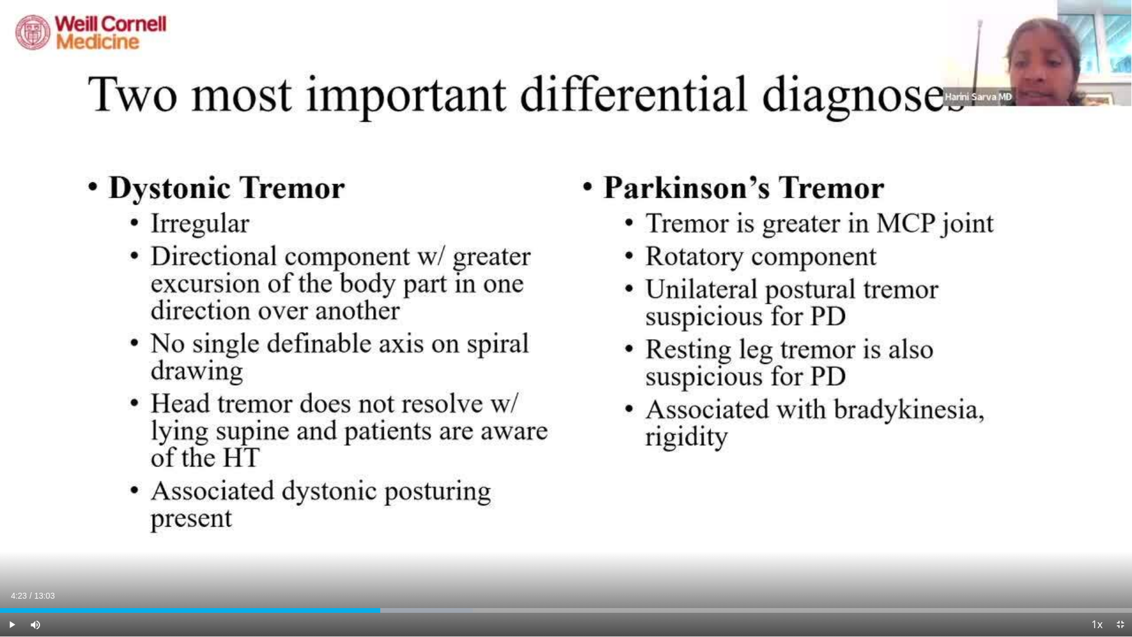
click at [677, 478] on div "10 seconds Tap to unmute" at bounding box center [566, 318] width 1132 height 636
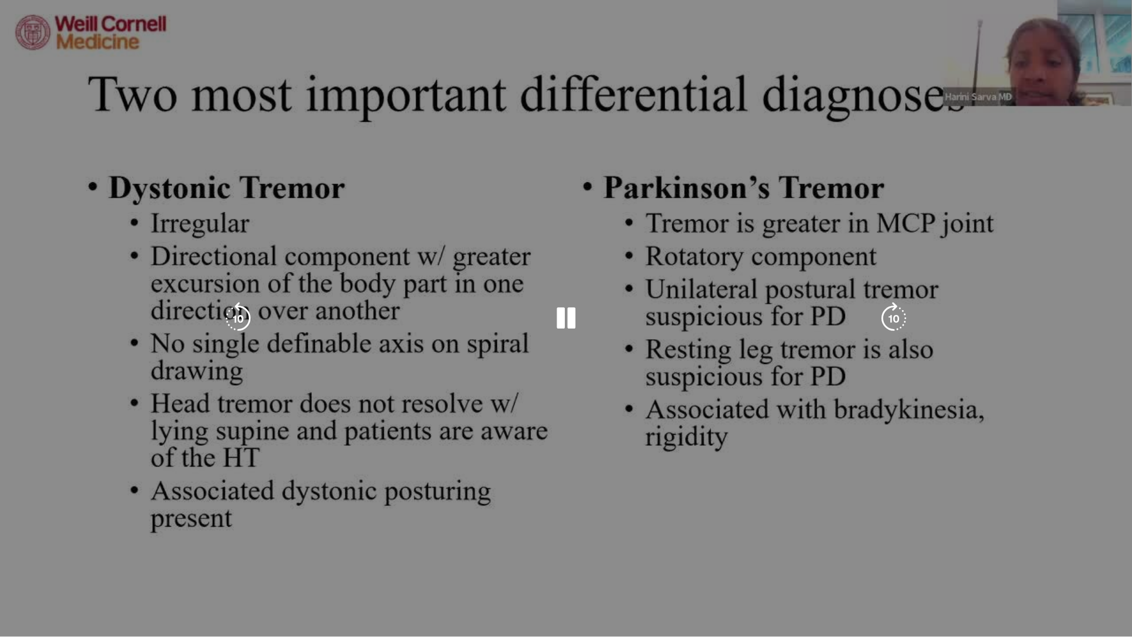
click at [557, 148] on div "10 seconds Tap to unmute" at bounding box center [566, 318] width 1132 height 636
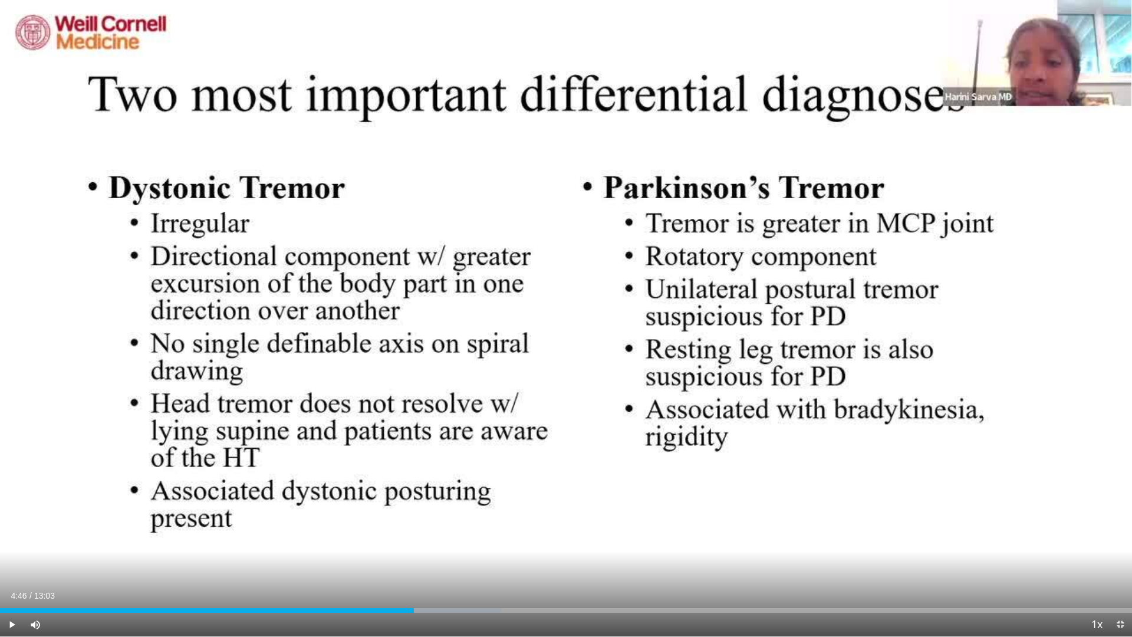
click at [592, 233] on div "10 seconds Tap to unmute" at bounding box center [566, 318] width 1132 height 636
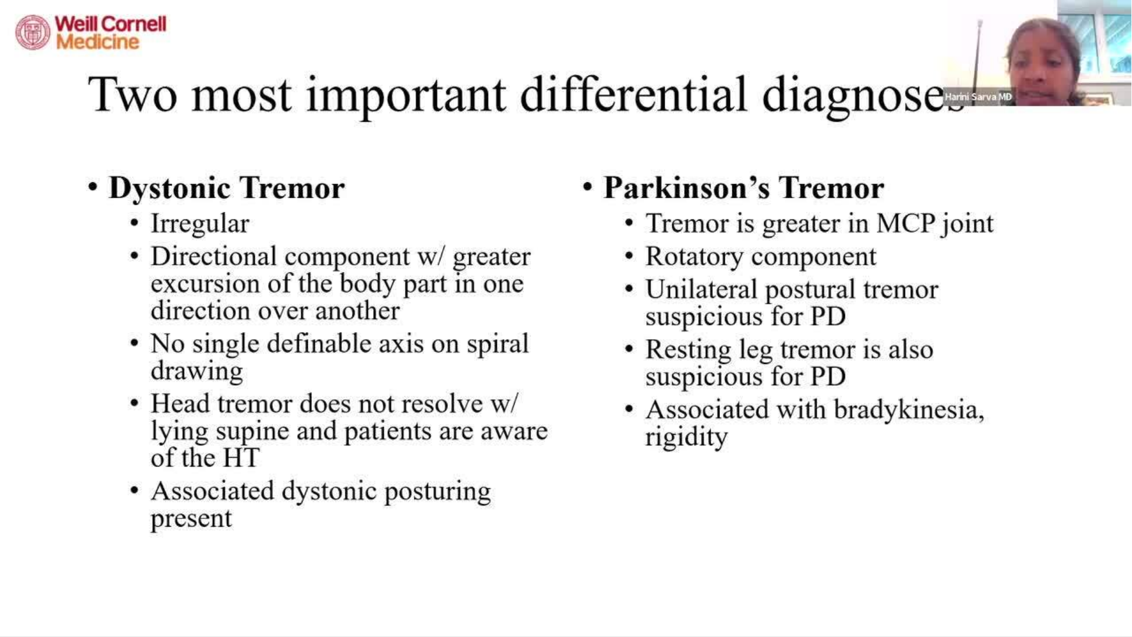
click at [592, 233] on div "10 seconds Tap to unmute" at bounding box center [566, 318] width 1132 height 636
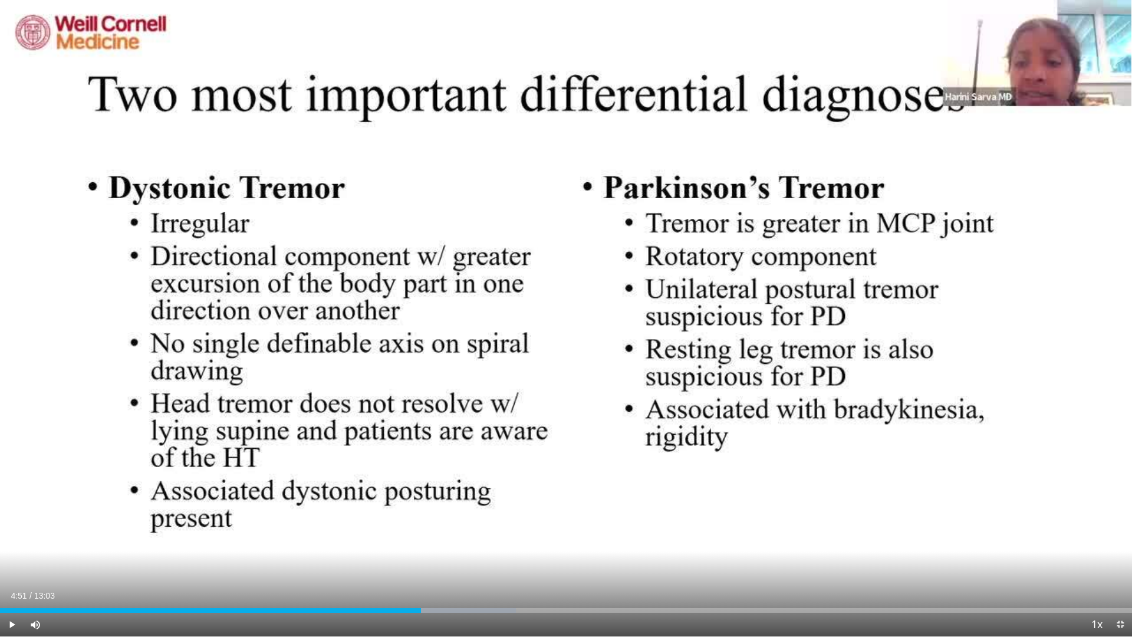
click at [592, 233] on div "10 seconds Tap to unmute" at bounding box center [566, 318] width 1132 height 636
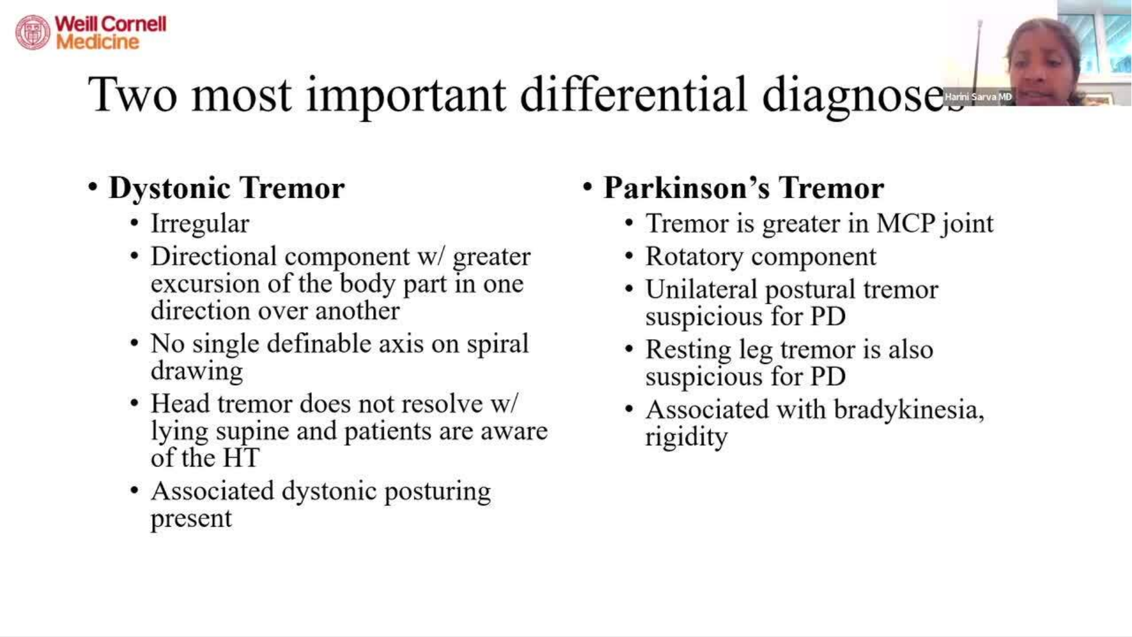
click at [592, 233] on div "10 seconds Tap to unmute" at bounding box center [566, 318] width 1132 height 636
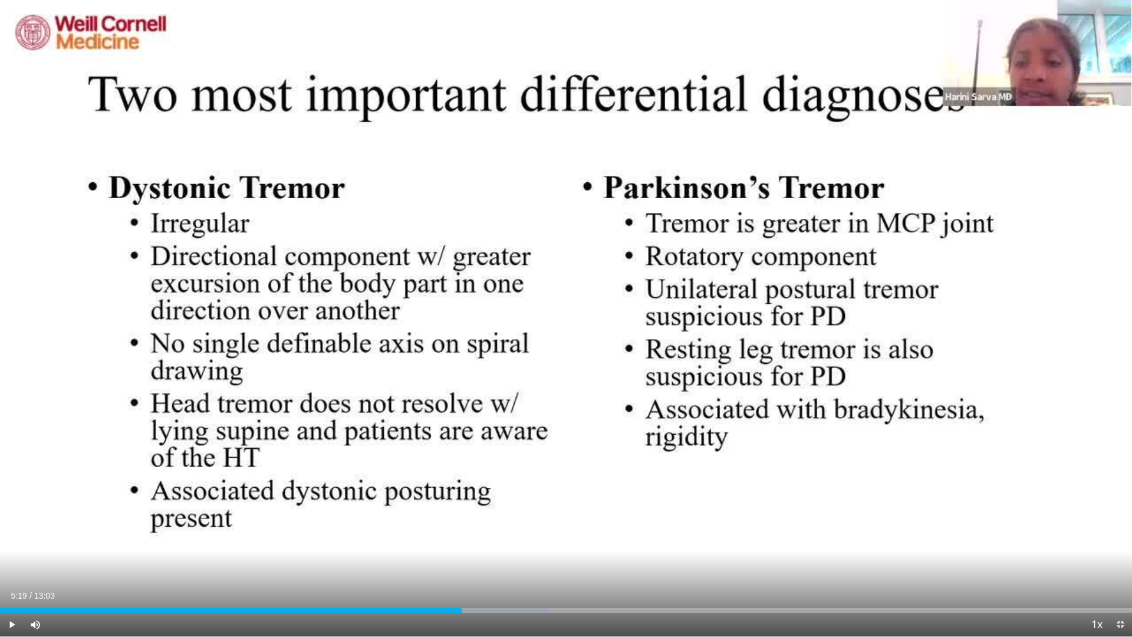
click at [592, 233] on div "10 seconds Tap to unmute" at bounding box center [566, 318] width 1132 height 636
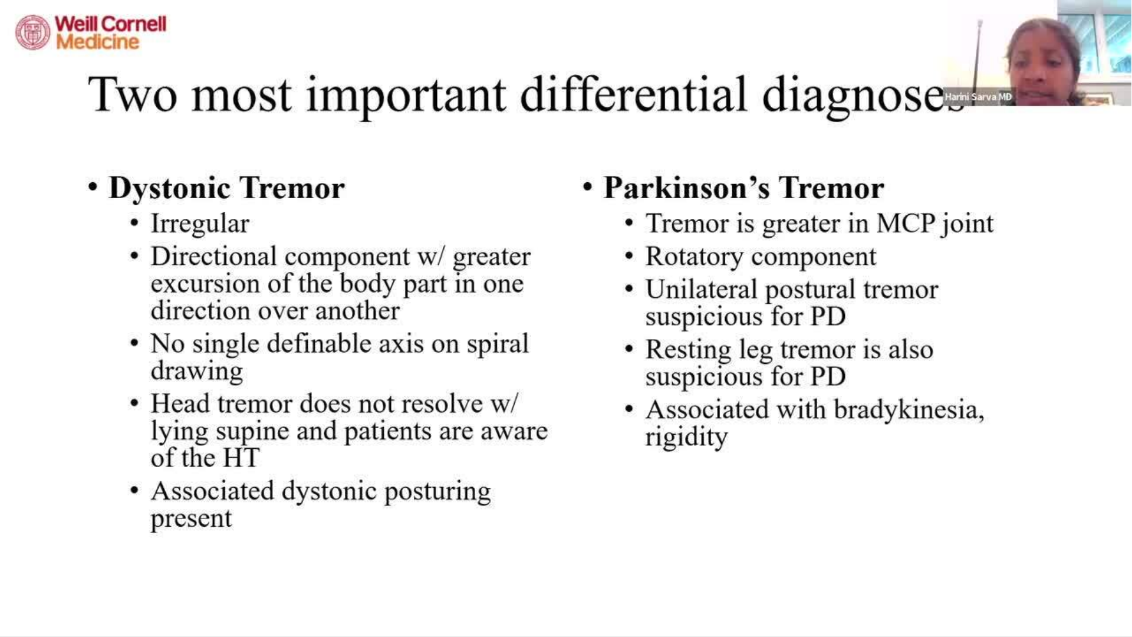
click at [592, 233] on div "10 seconds Tap to unmute" at bounding box center [566, 318] width 1132 height 636
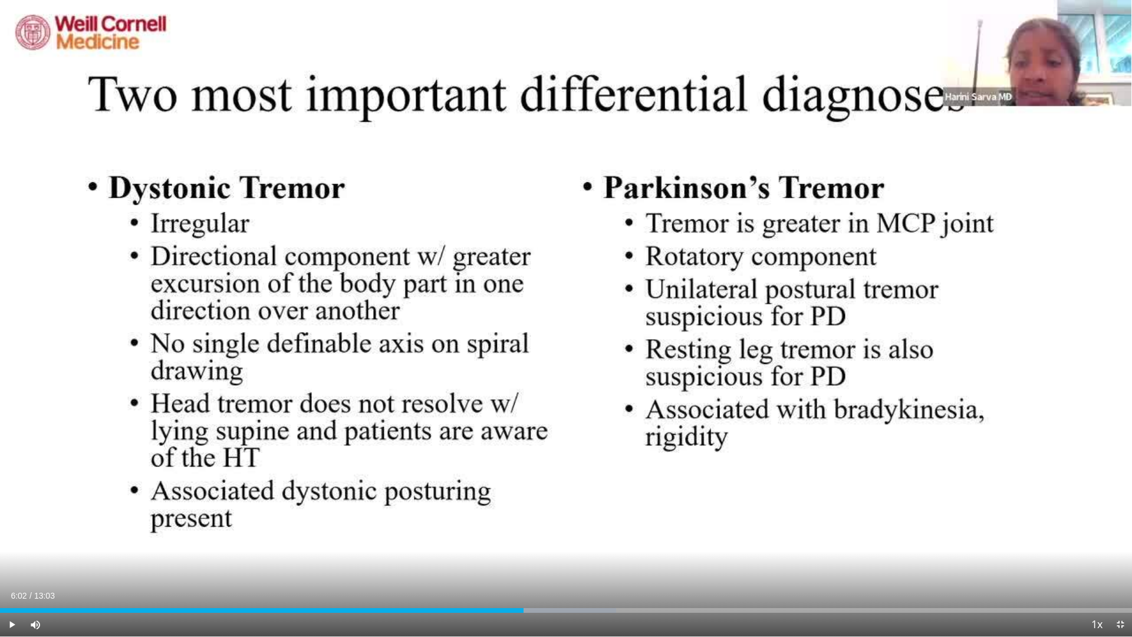
click at [592, 233] on div "10 seconds Tap to unmute" at bounding box center [566, 318] width 1132 height 636
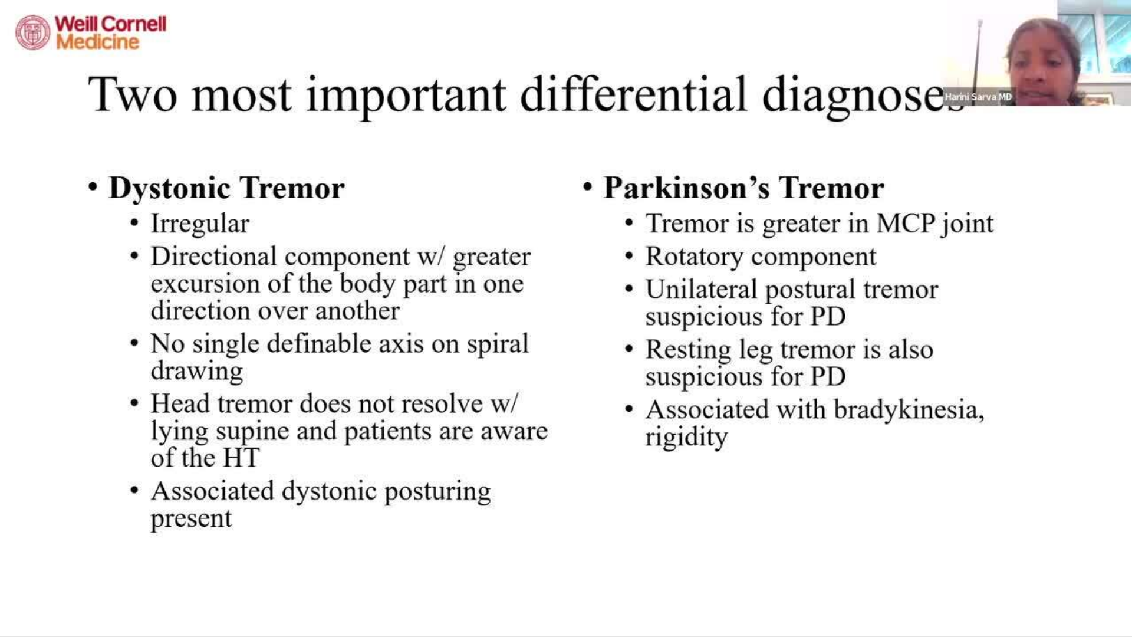
click at [592, 233] on div "10 seconds Tap to unmute" at bounding box center [566, 318] width 1132 height 636
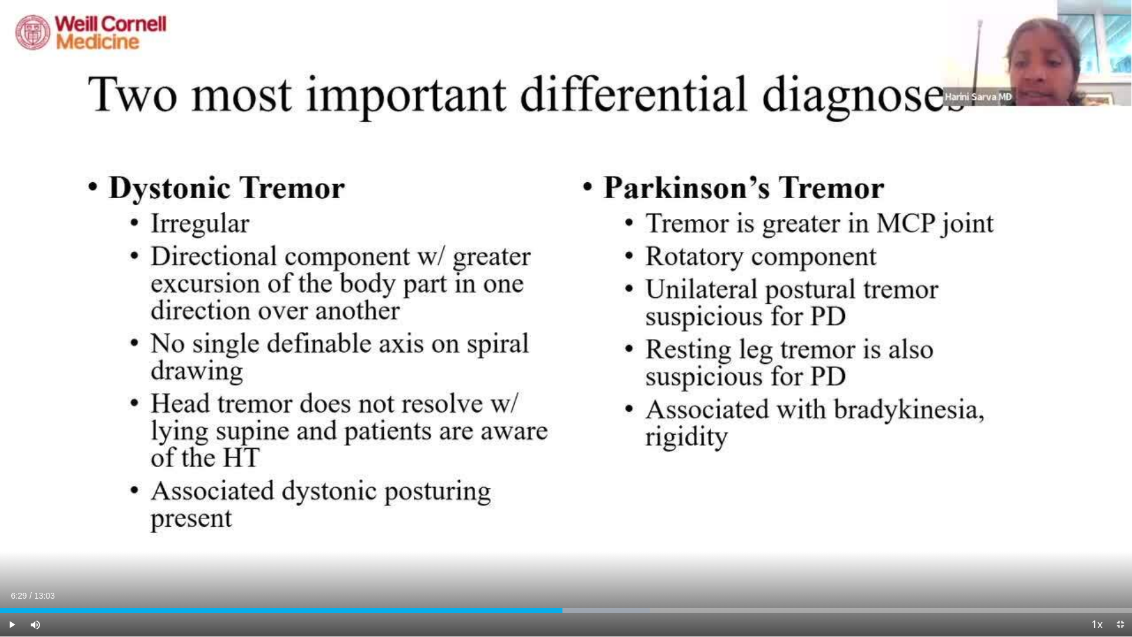
click at [592, 233] on div "10 seconds Tap to unmute" at bounding box center [566, 318] width 1132 height 636
click at [582, 544] on div "Progress Bar" at bounding box center [581, 610] width 1 height 5
click at [559, 544] on div "Progress Bar" at bounding box center [559, 610] width 1 height 5
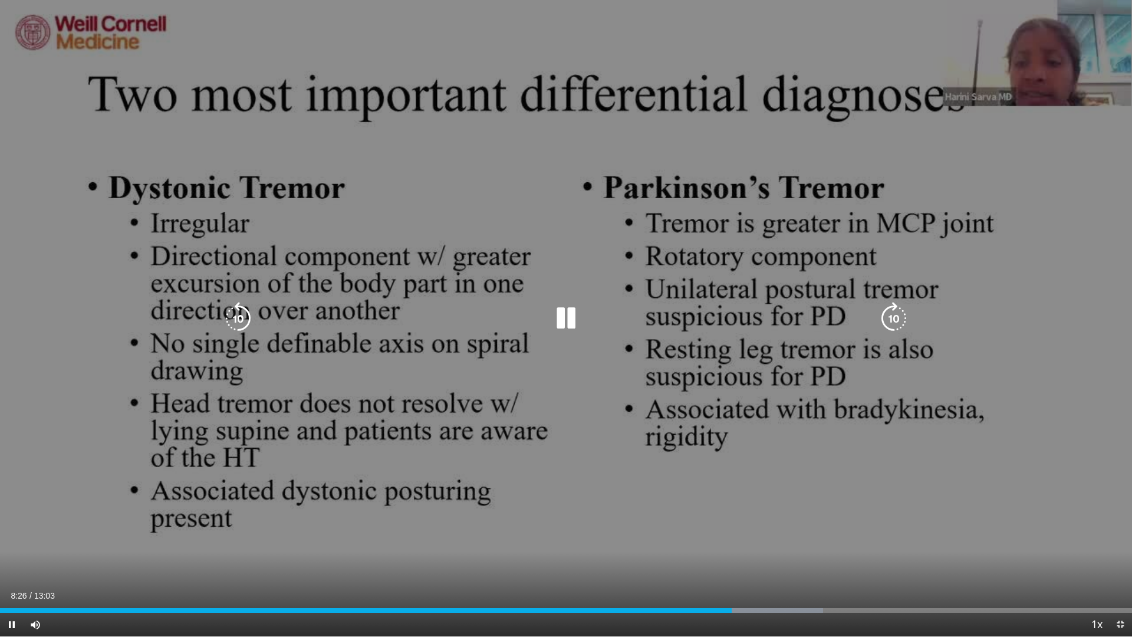
click at [405, 413] on div "10 seconds Tap to unmute" at bounding box center [566, 318] width 1132 height 636
click at [228, 493] on div "10 seconds Tap to unmute" at bounding box center [566, 318] width 1132 height 636
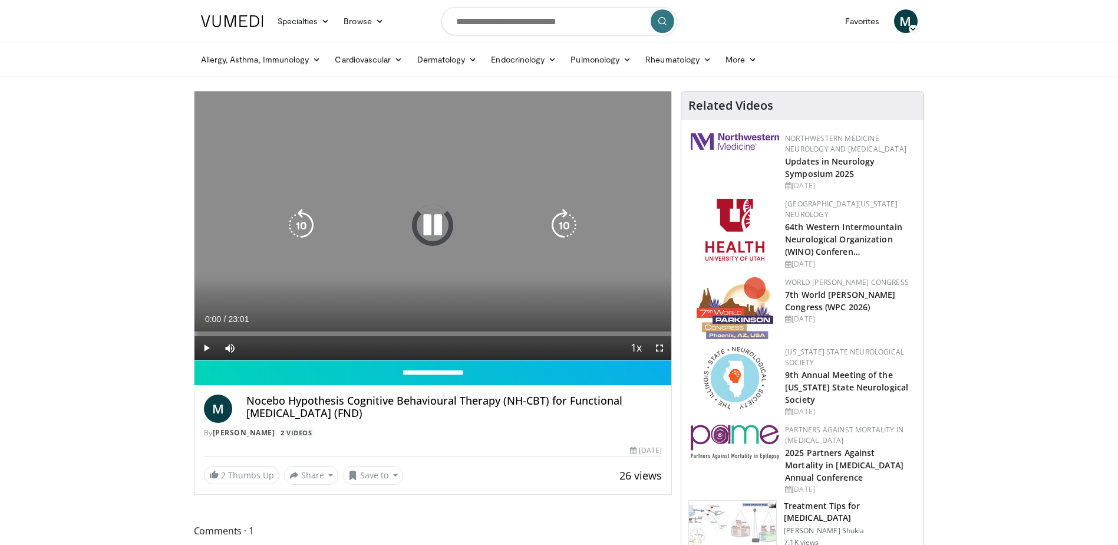
click at [335, 231] on div "Video Player" at bounding box center [432, 225] width 287 height 24
